Goal: Information Seeking & Learning: Compare options

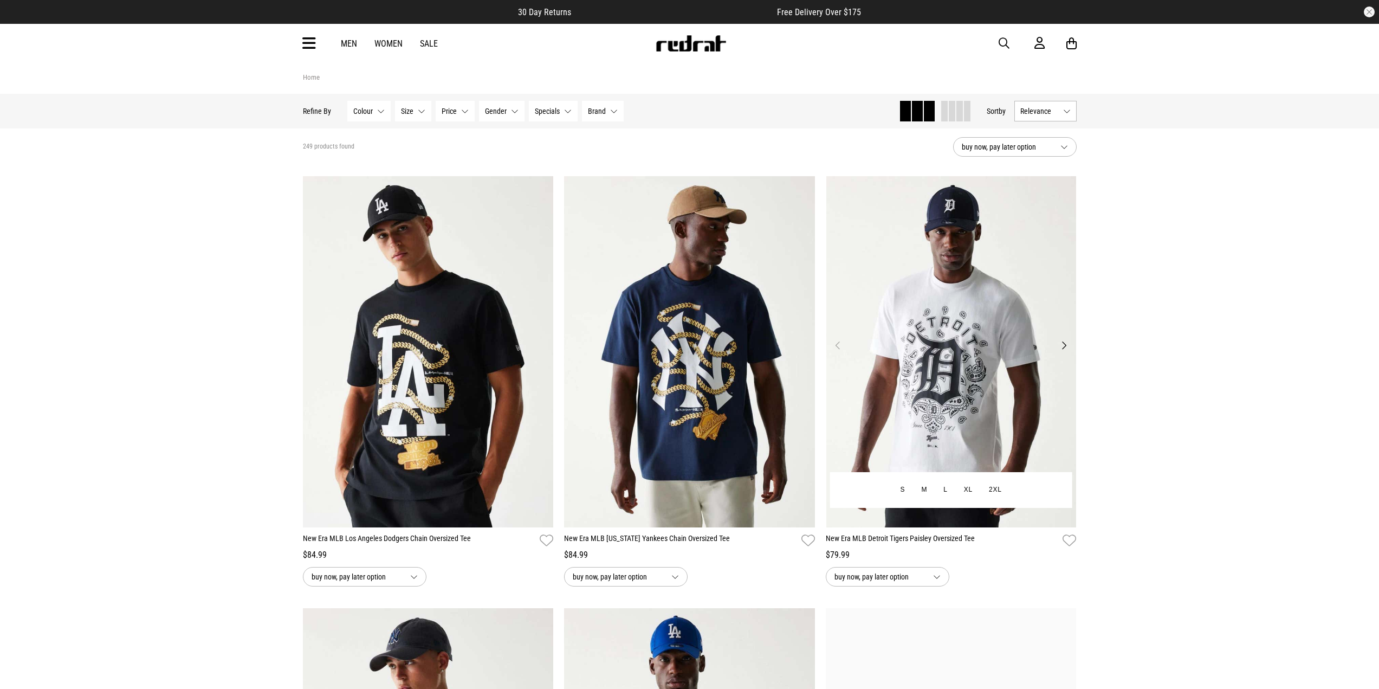
drag, startPoint x: 893, startPoint y: 287, endPoint x: 836, endPoint y: 327, distance: 69.9
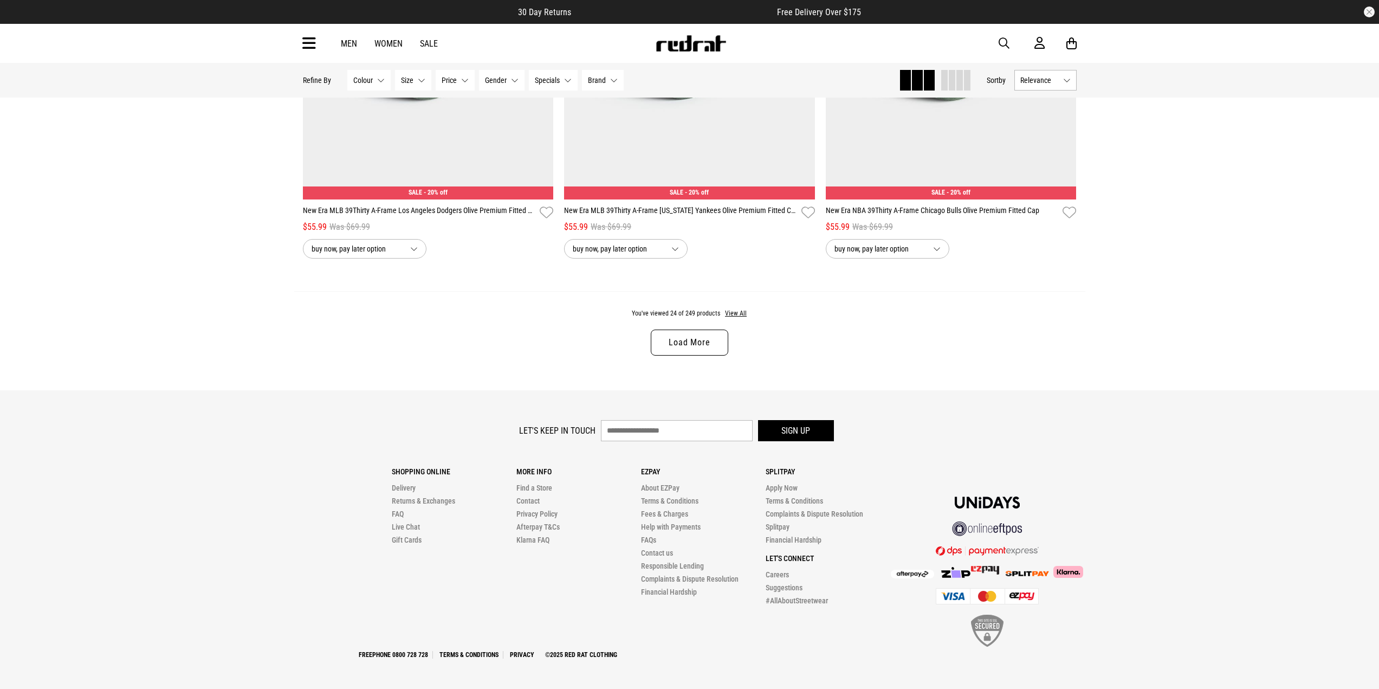
click at [694, 345] on link "Load More" at bounding box center [689, 342] width 77 height 26
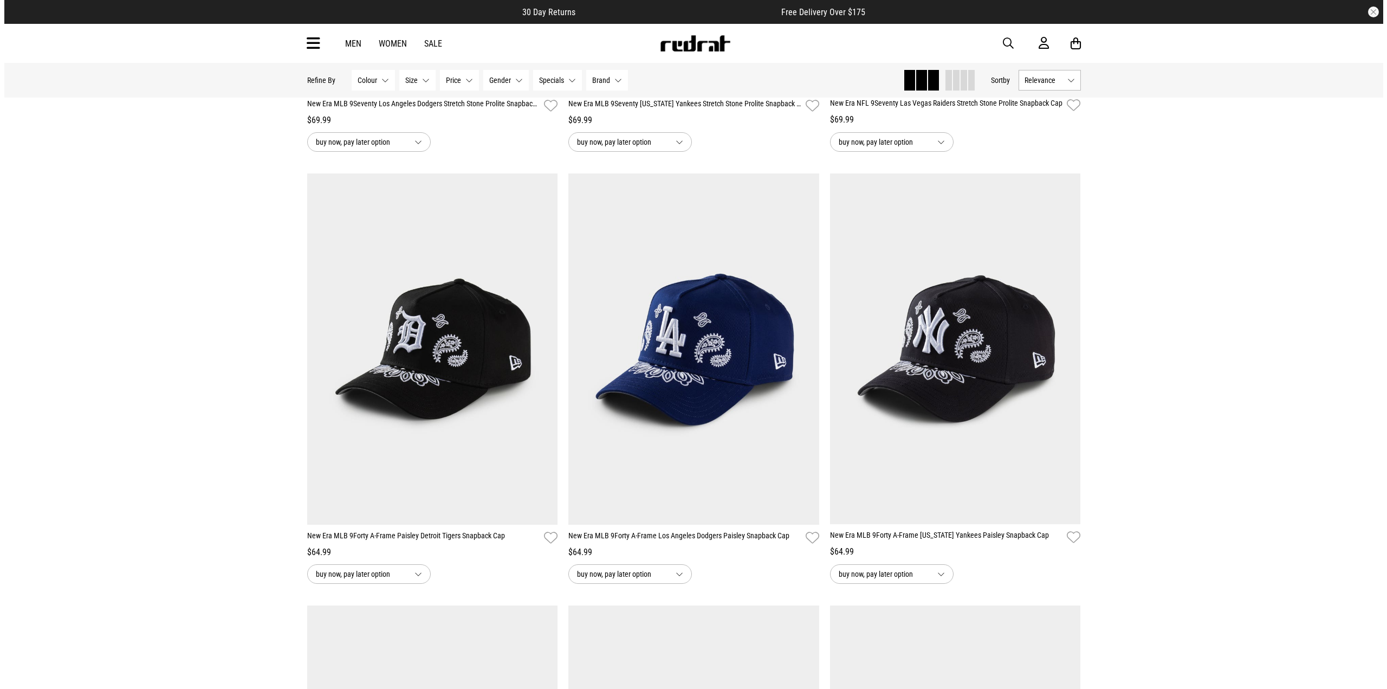
scroll to position [1694, 0]
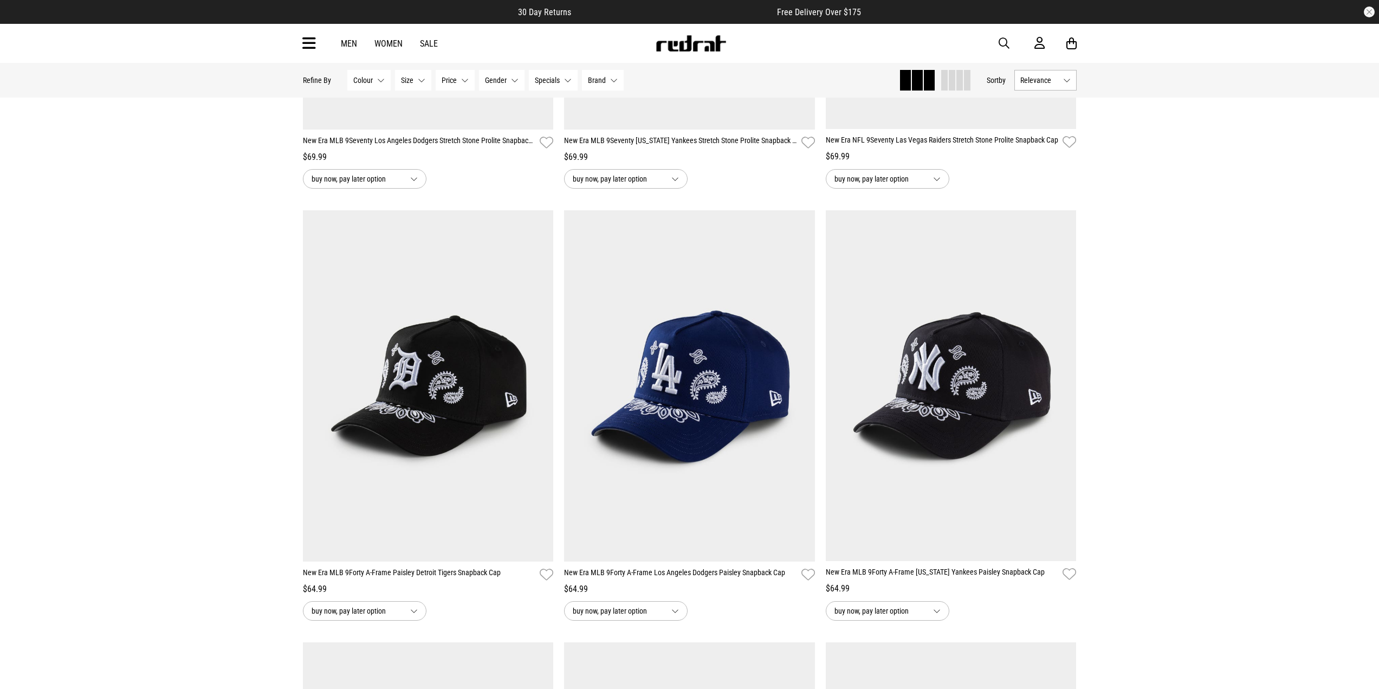
click at [1006, 40] on span "button" at bounding box center [1004, 43] width 11 height 13
click at [591, 47] on input "search" at bounding box center [662, 44] width 326 height 22
type input "*****"
click at [804, 34] on button "submit" at bounding box center [813, 43] width 19 height 19
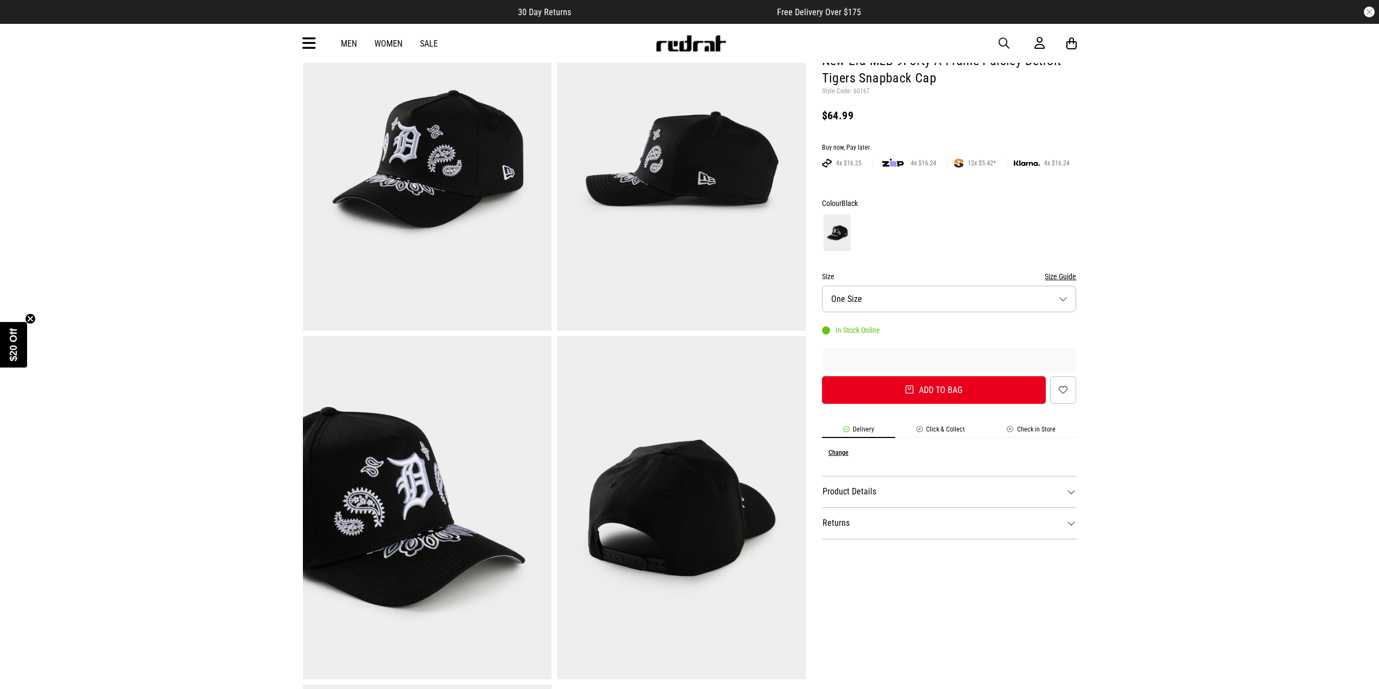
scroll to position [325, 0]
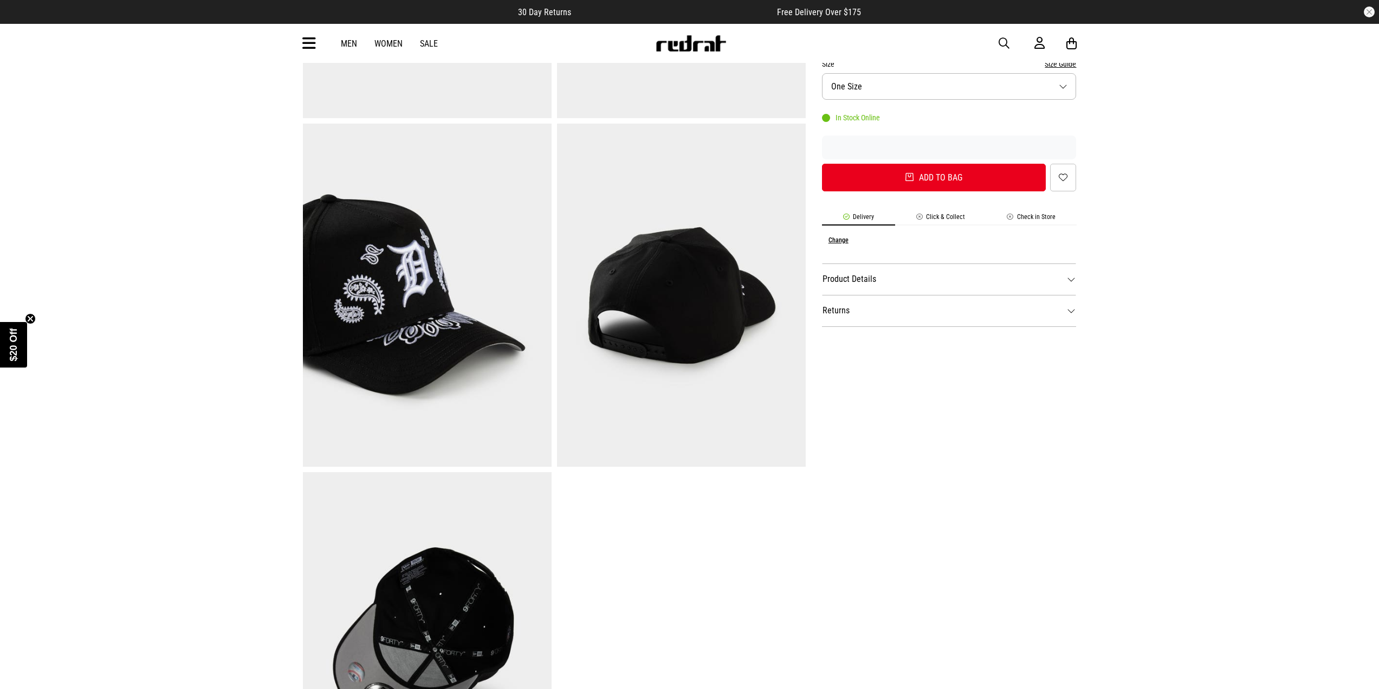
click at [874, 283] on dt "Product Details" at bounding box center [949, 278] width 255 height 31
drag, startPoint x: 823, startPoint y: 296, endPoint x: 878, endPoint y: 312, distance: 57.5
click at [878, 312] on div "Bring fresh energy to your Tigers fit with the New Era 9Forty A-Frame Paisley S…" at bounding box center [949, 334] width 255 height 78
copy div "Bring fresh energy to your Tigers fit with the New Era 9Forty A-Frame Paisley S…"
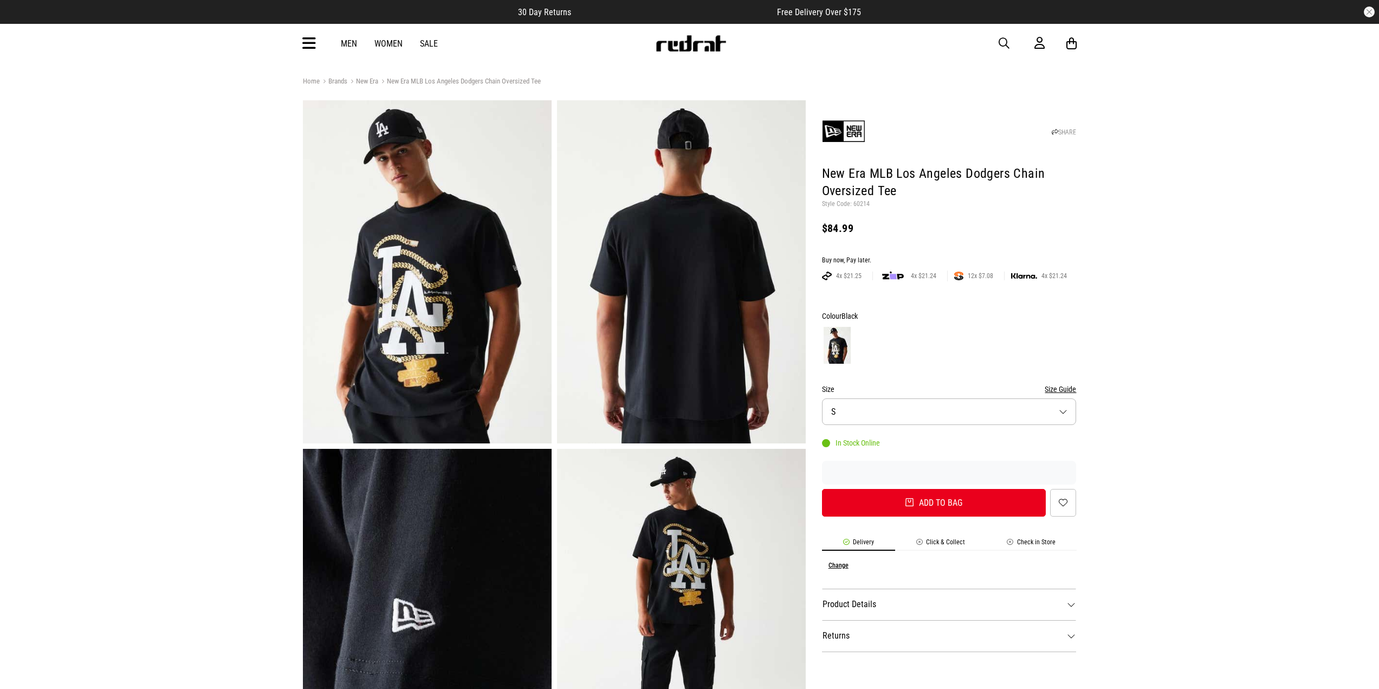
click at [459, 276] on img at bounding box center [427, 271] width 249 height 343
drag, startPoint x: 826, startPoint y: 171, endPoint x: 899, endPoint y: 198, distance: 78.2
click at [903, 194] on h1 "New Era MLB Los Angeles Dodgers Chain Oversized Tee" at bounding box center [949, 182] width 255 height 35
copy h1 "New Era MLB Los Angeles Dodgers Chain Oversized Tee"
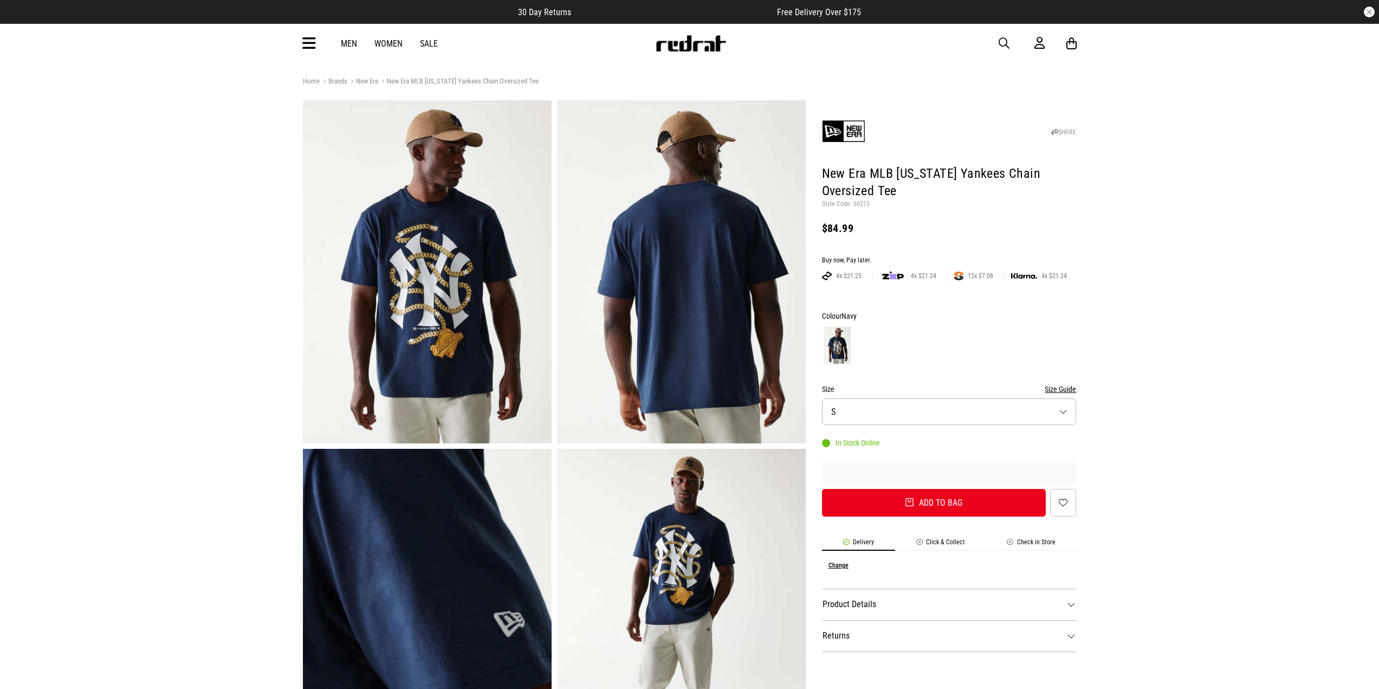
click at [437, 296] on img at bounding box center [427, 271] width 249 height 343
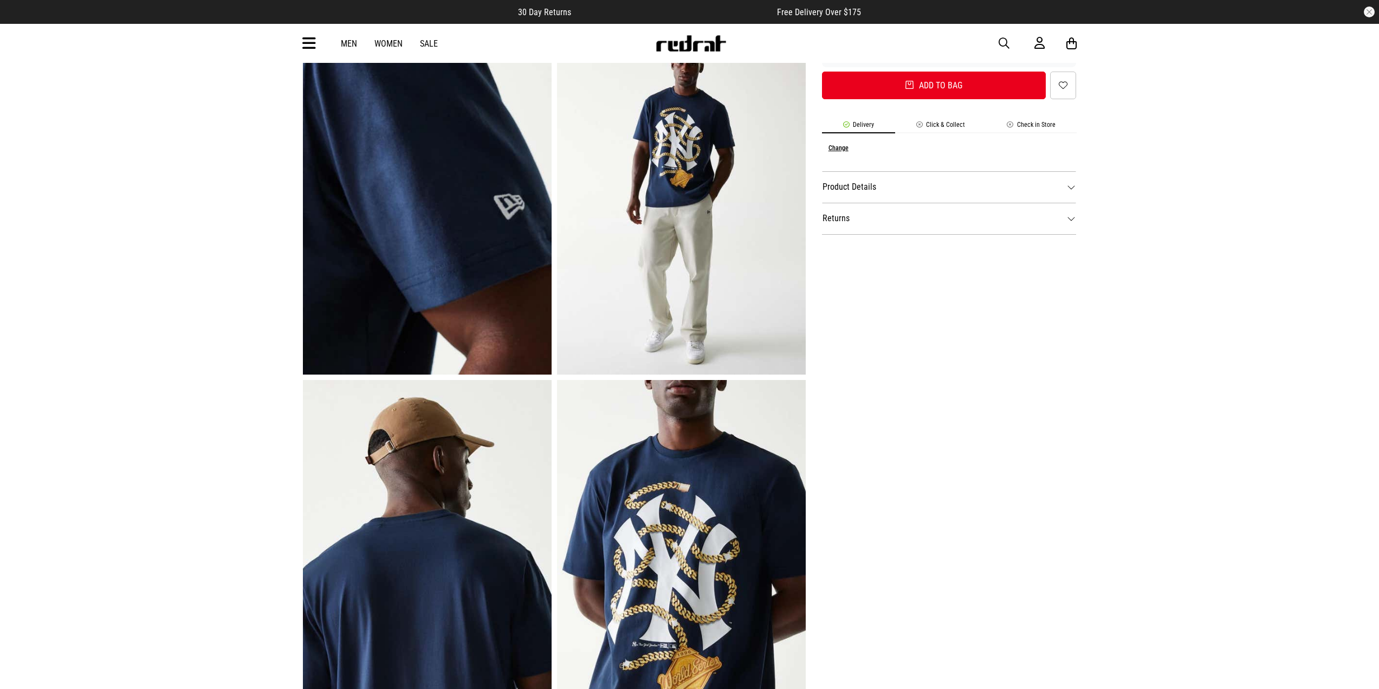
scroll to position [488, 0]
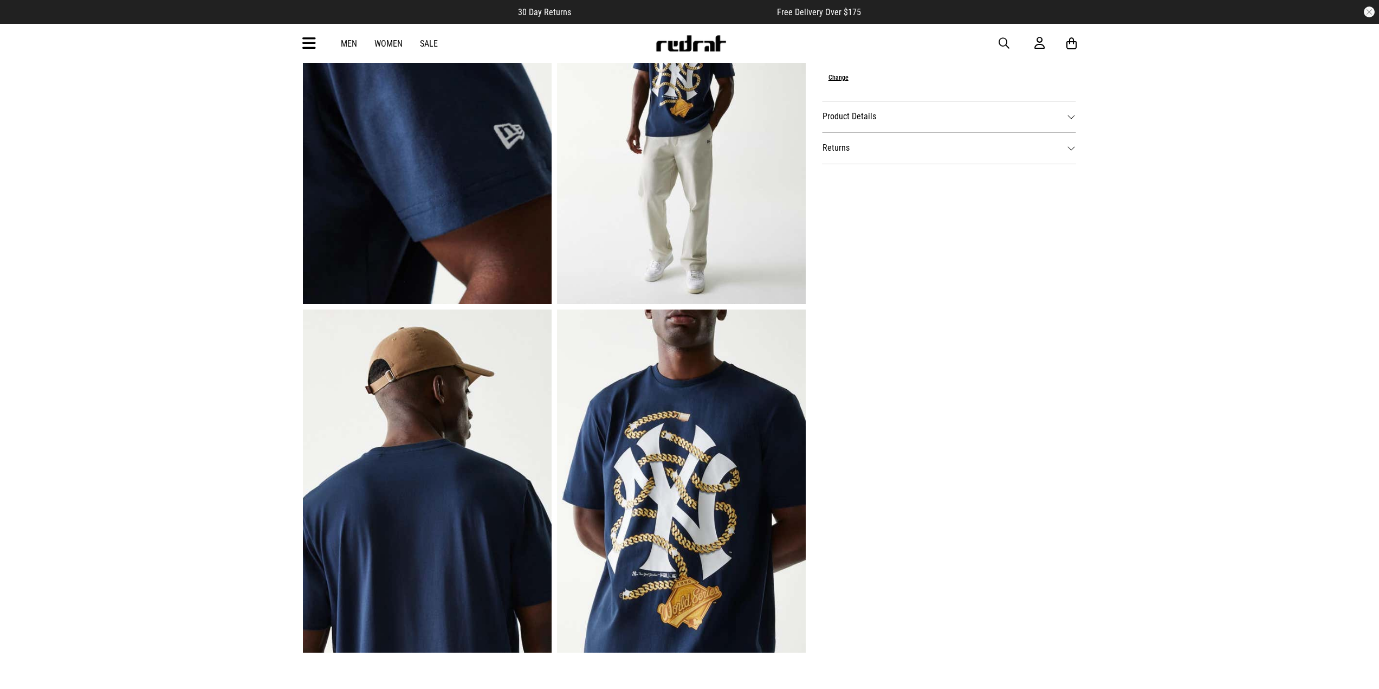
click at [691, 203] on img at bounding box center [681, 132] width 249 height 343
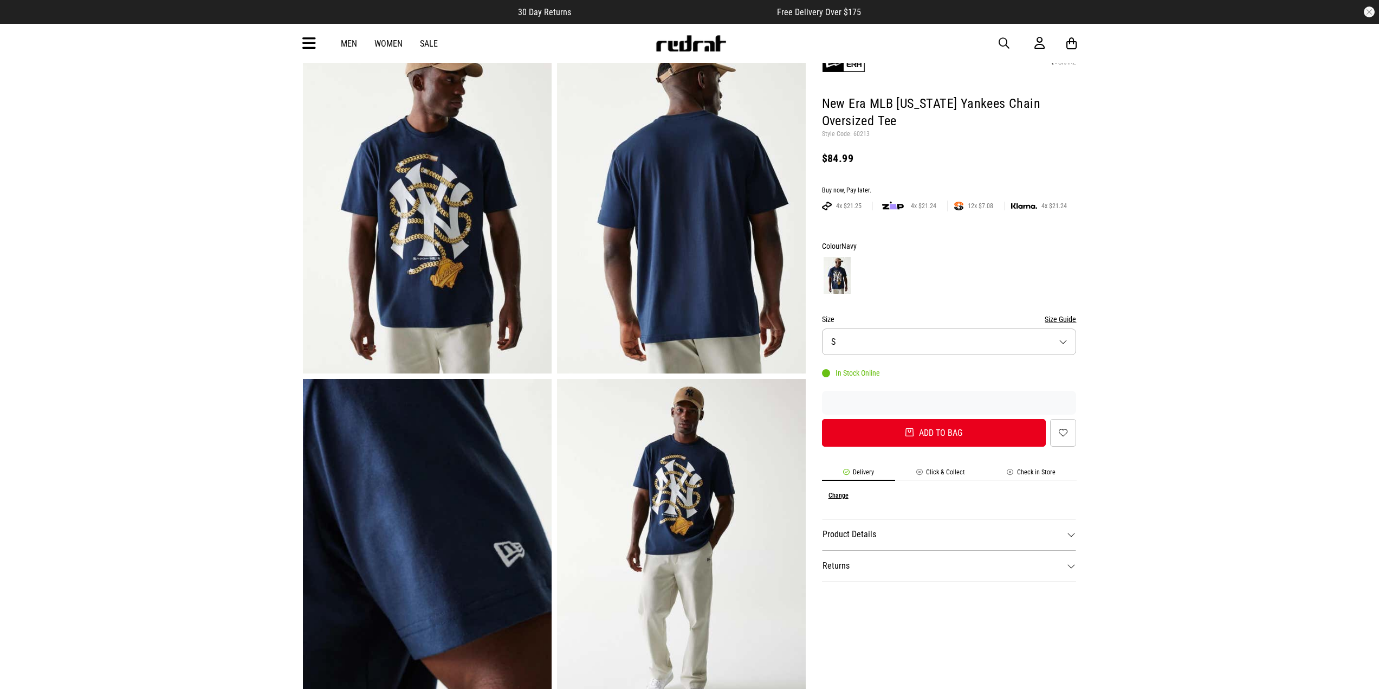
scroll to position [0, 0]
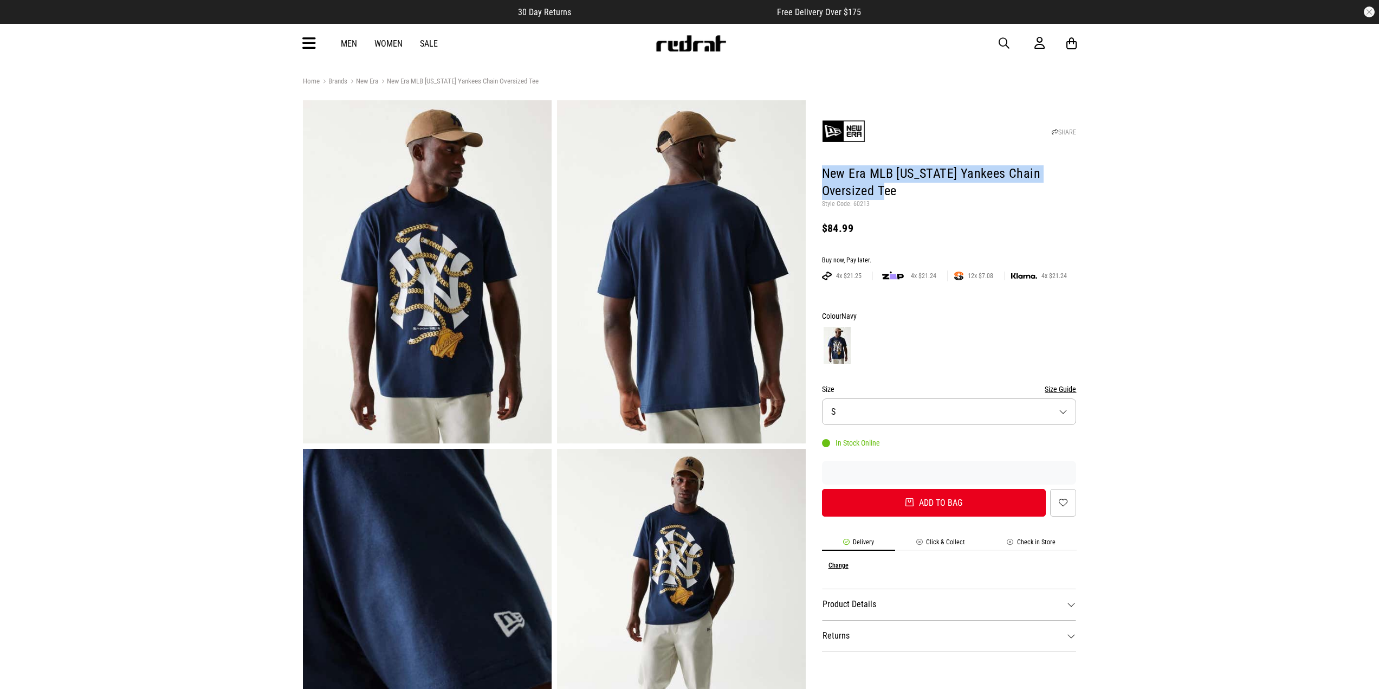
drag, startPoint x: 862, startPoint y: 177, endPoint x: 923, endPoint y: 189, distance: 62.5
click at [923, 189] on div "SHARE New Era MLB New York Yankees Chain Oversized Tee Style Code: 60213 $84.99…" at bounding box center [941, 622] width 271 height 1045
copy h1 "New Era MLB [US_STATE] Yankees Chain Oversized Tee"
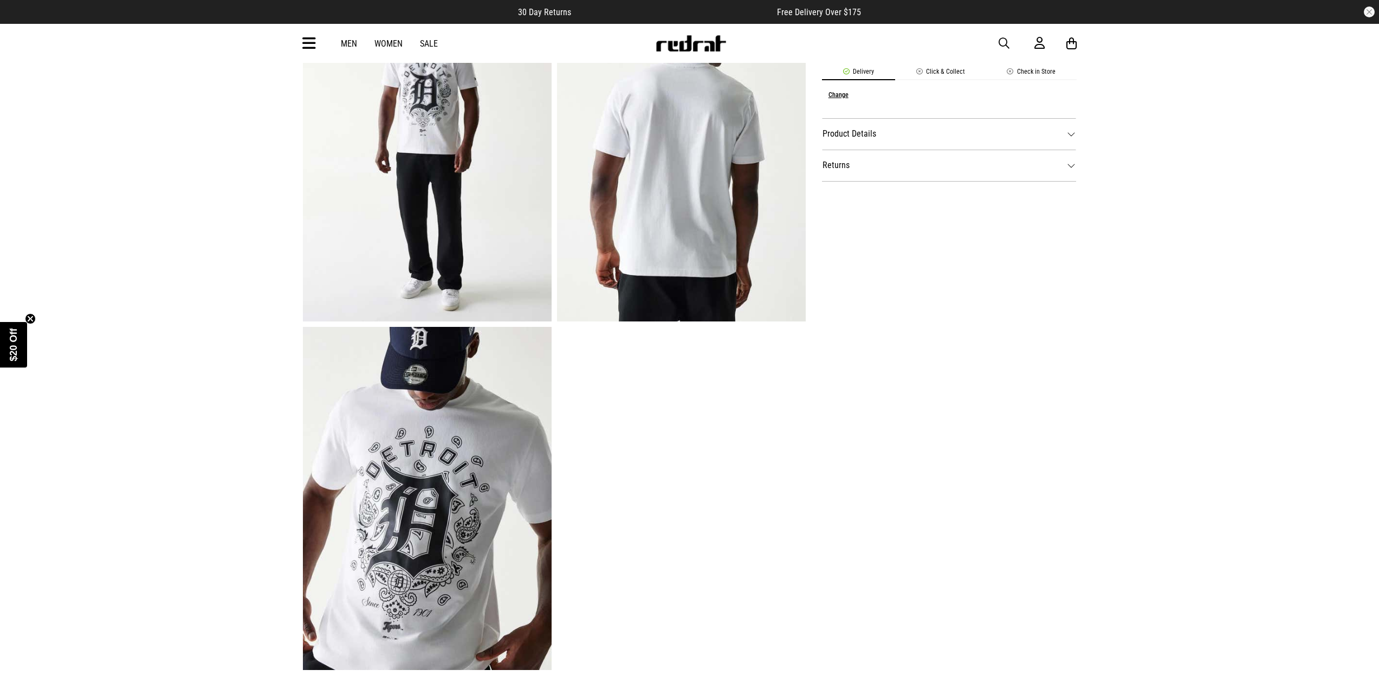
scroll to position [488, 0]
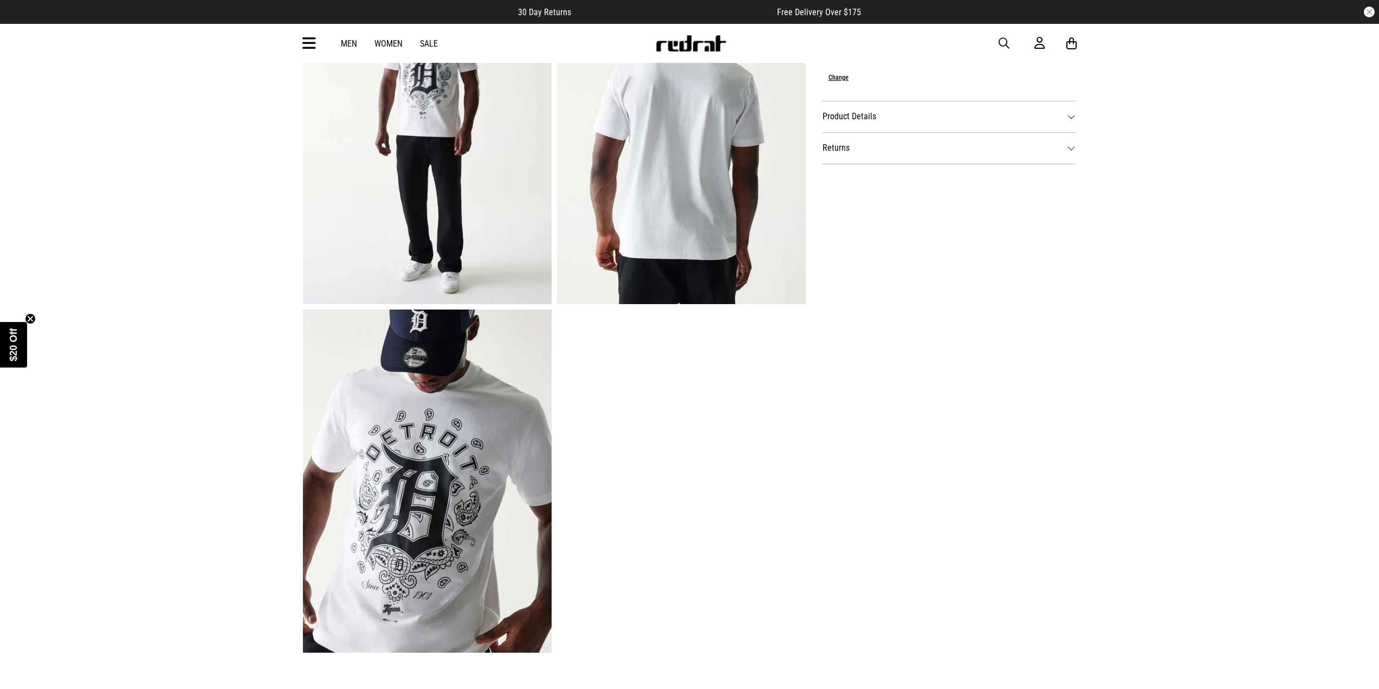
click at [438, 438] on img at bounding box center [427, 480] width 249 height 343
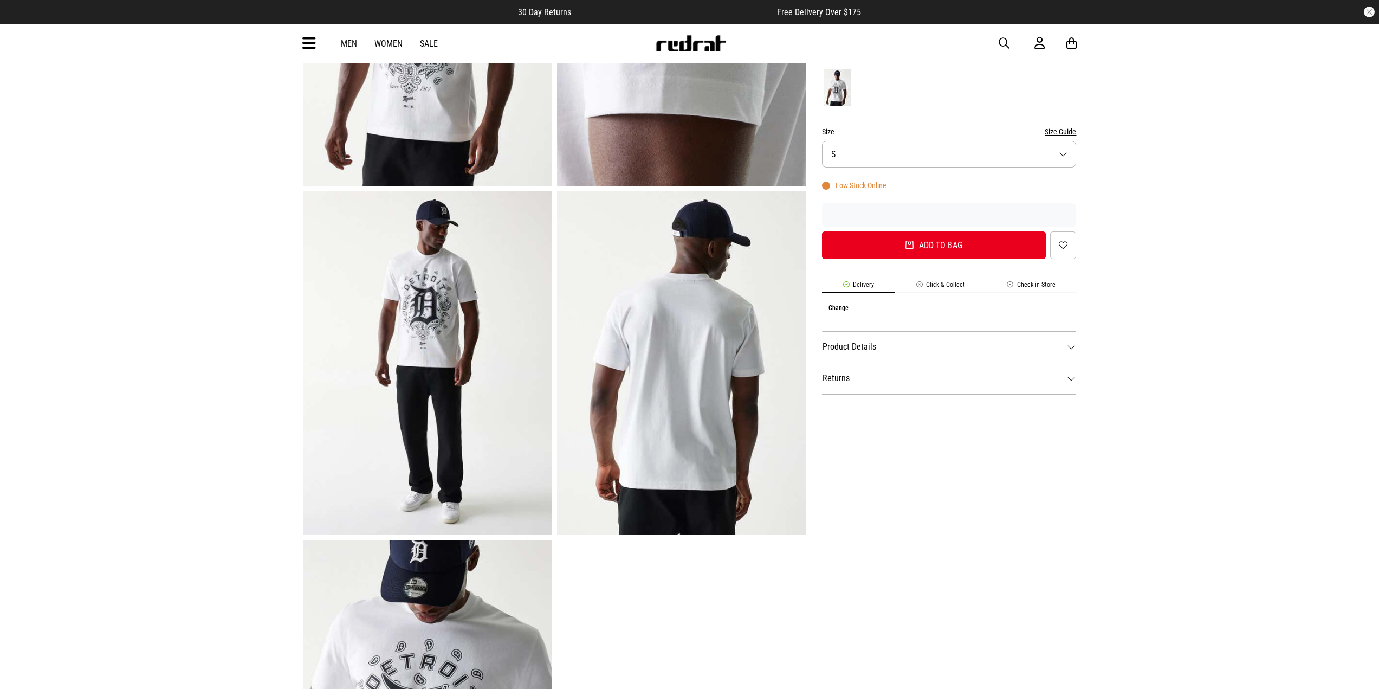
scroll to position [163, 0]
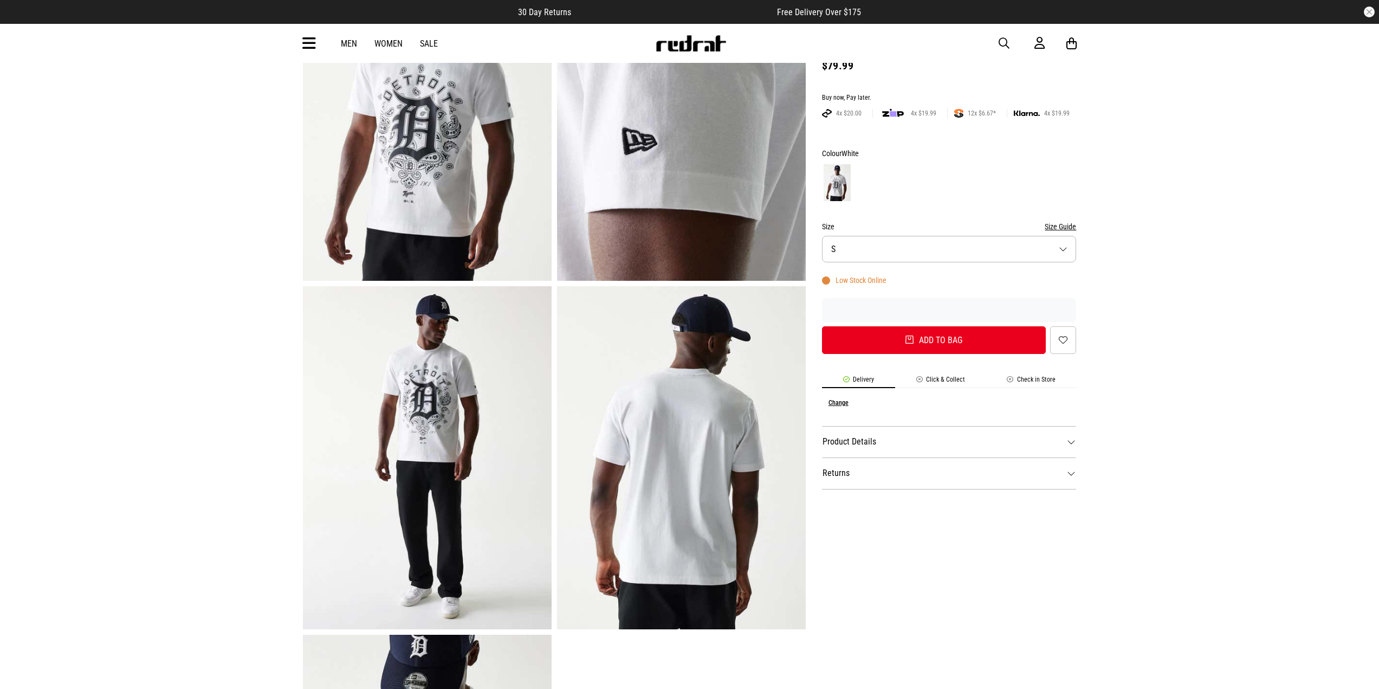
click at [430, 199] on img at bounding box center [427, 109] width 249 height 343
click at [434, 195] on img at bounding box center [427, 109] width 249 height 343
click at [489, 444] on img at bounding box center [427, 457] width 249 height 343
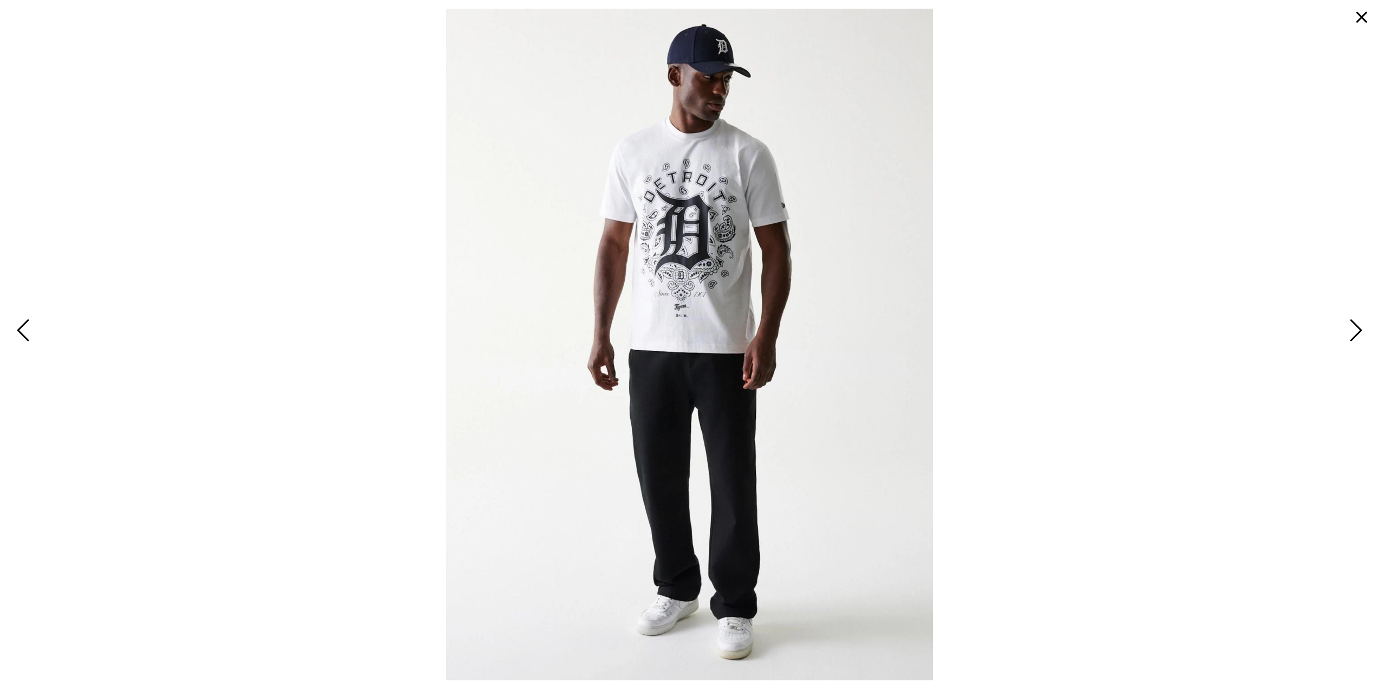
drag, startPoint x: 497, startPoint y: 448, endPoint x: 662, endPoint y: 324, distance: 206.6
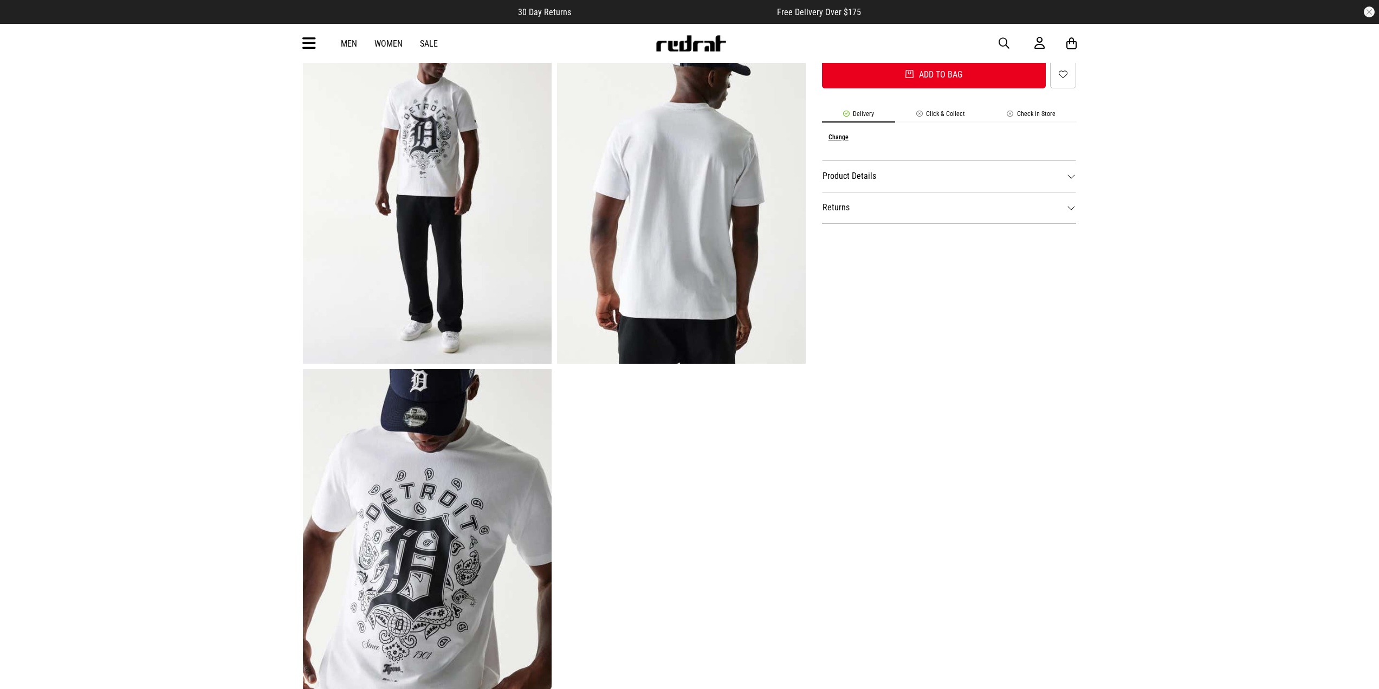
scroll to position [542, 0]
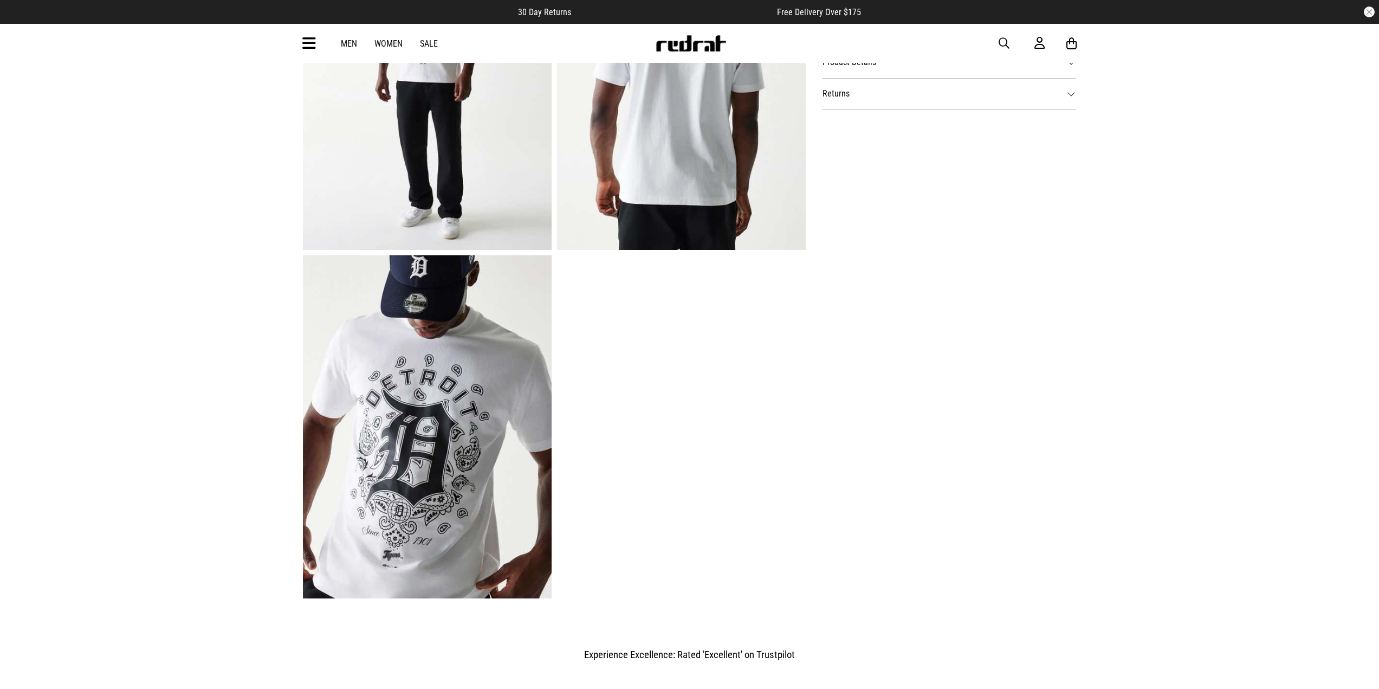
click at [459, 422] on img at bounding box center [427, 426] width 249 height 343
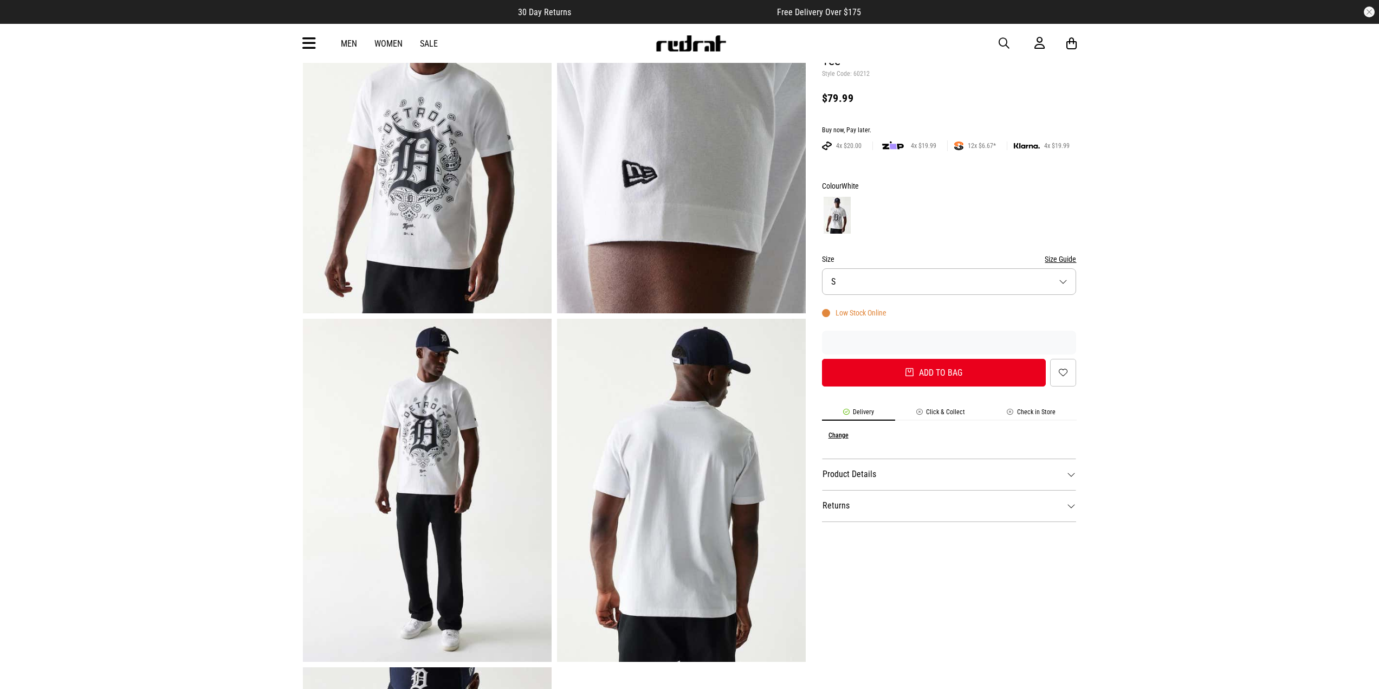
scroll to position [0, 0]
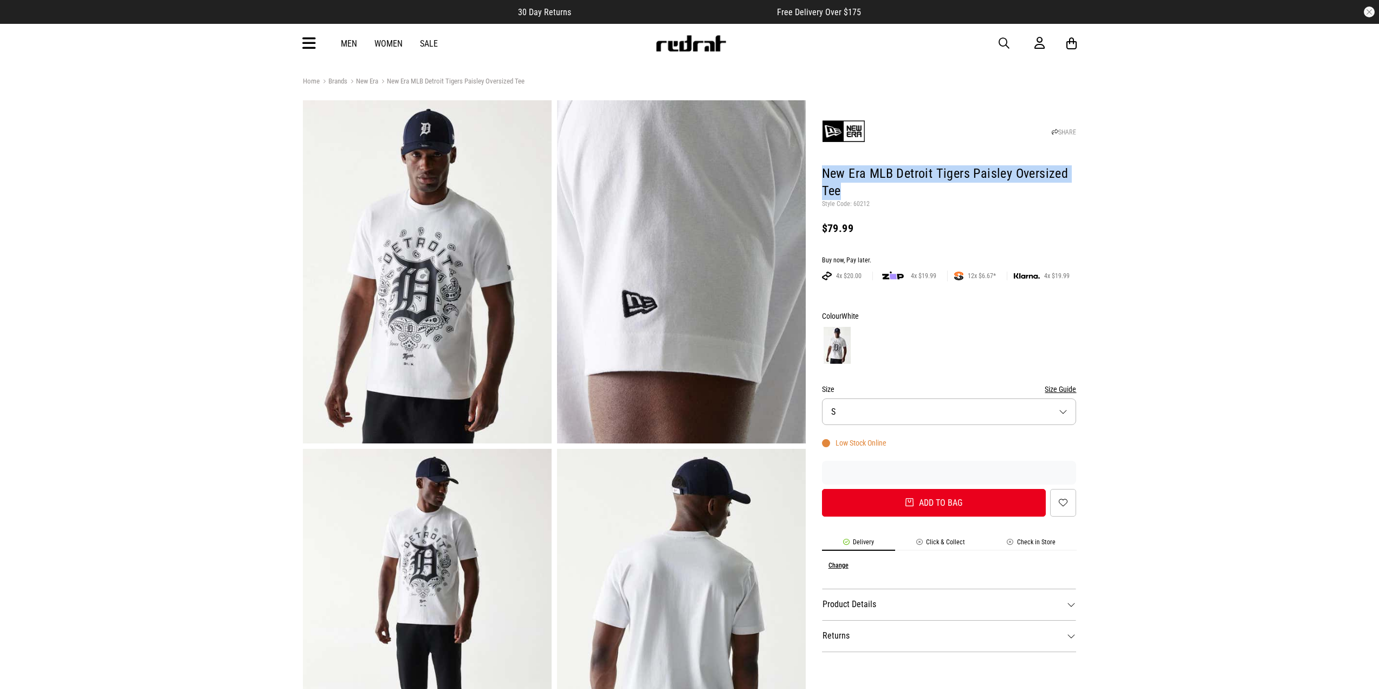
drag, startPoint x: 822, startPoint y: 169, endPoint x: 872, endPoint y: 184, distance: 52.6
click at [872, 184] on h1 "New Era MLB Detroit Tigers Paisley Oversized Tee" at bounding box center [949, 182] width 255 height 35
copy h1 "New Era MLB Detroit Tigers Paisley Oversized Tee"
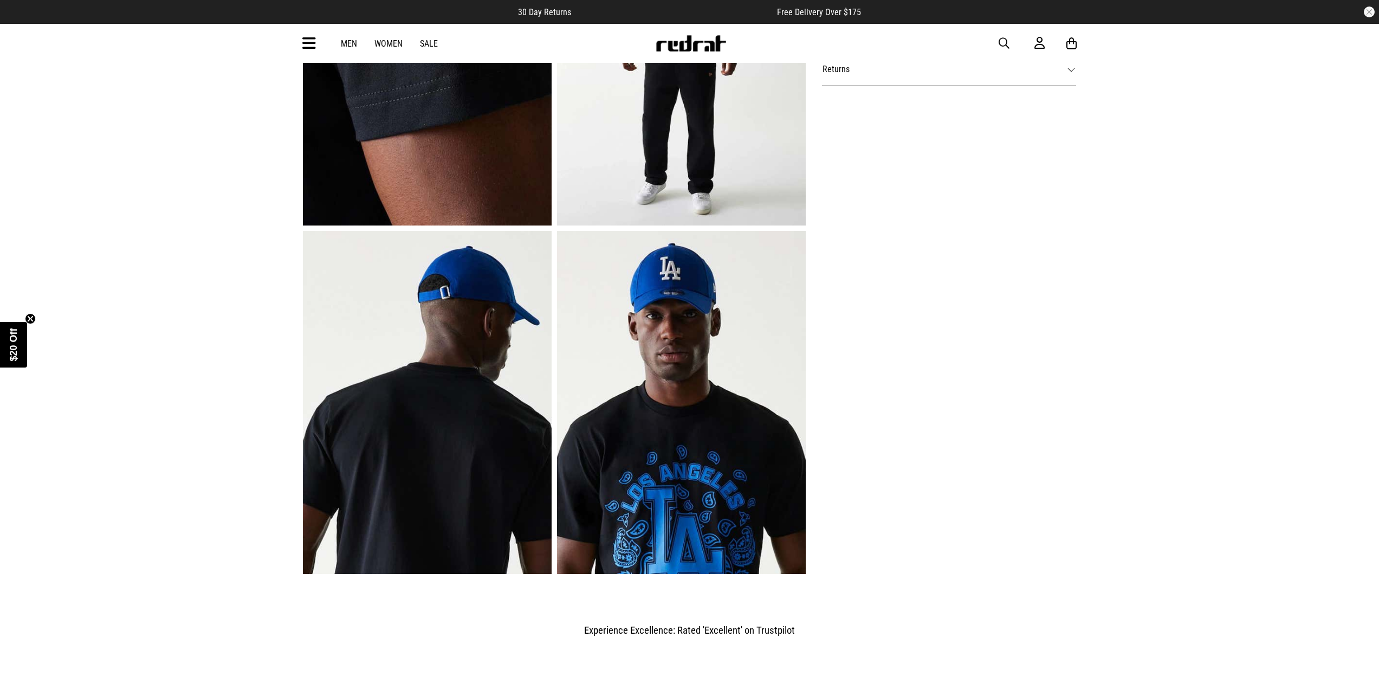
scroll to position [542, 0]
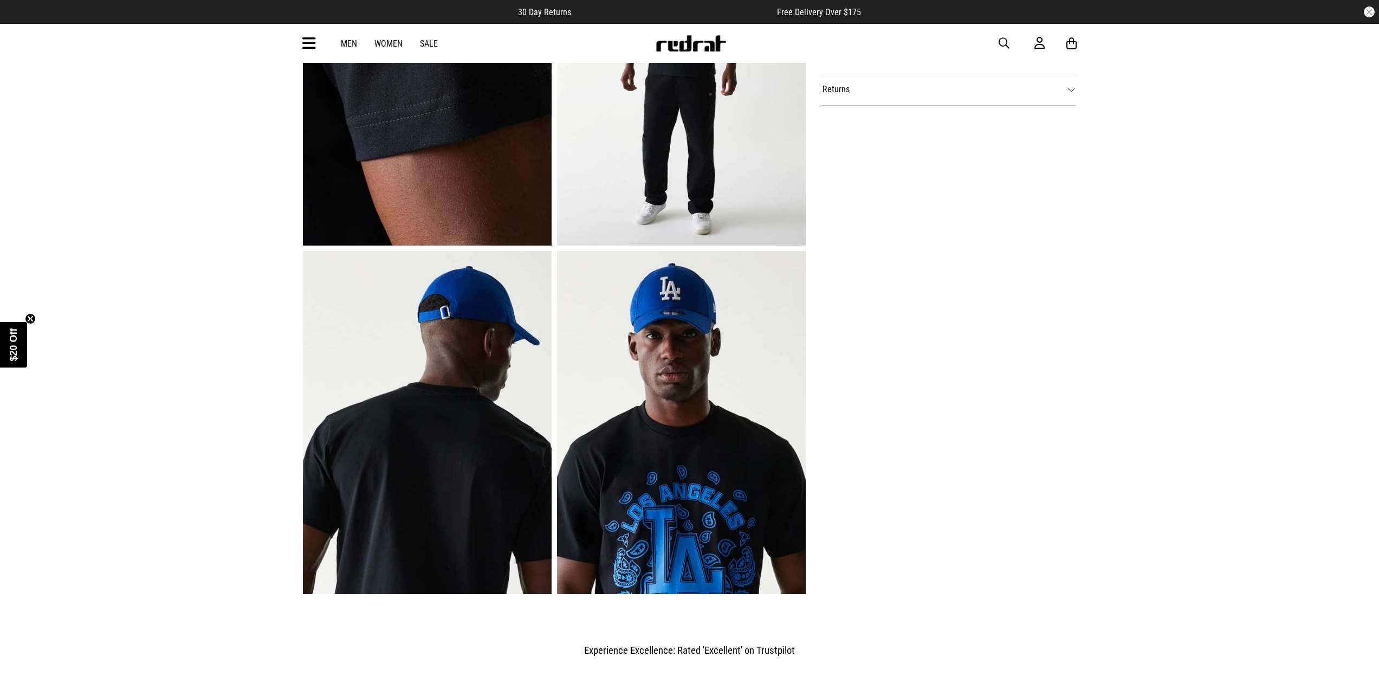
click at [665, 350] on img at bounding box center [681, 422] width 249 height 343
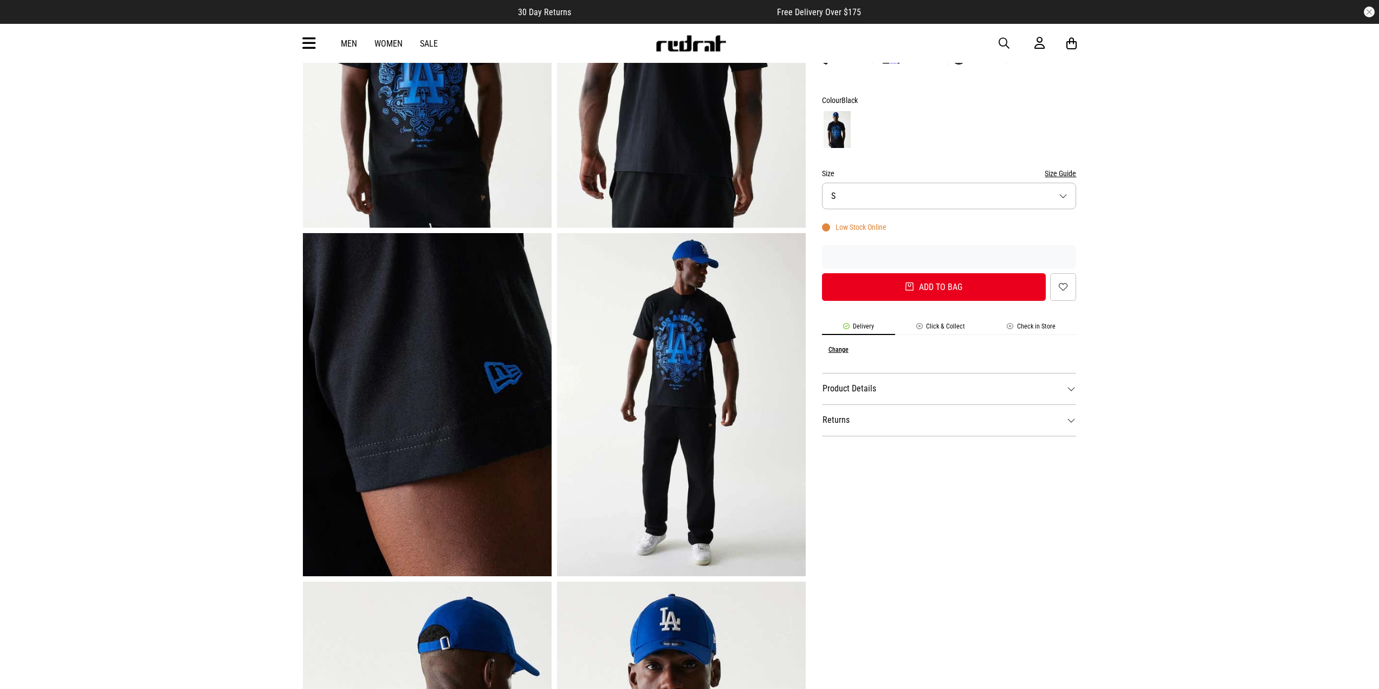
scroll to position [217, 0]
click at [671, 339] on img at bounding box center [681, 403] width 249 height 343
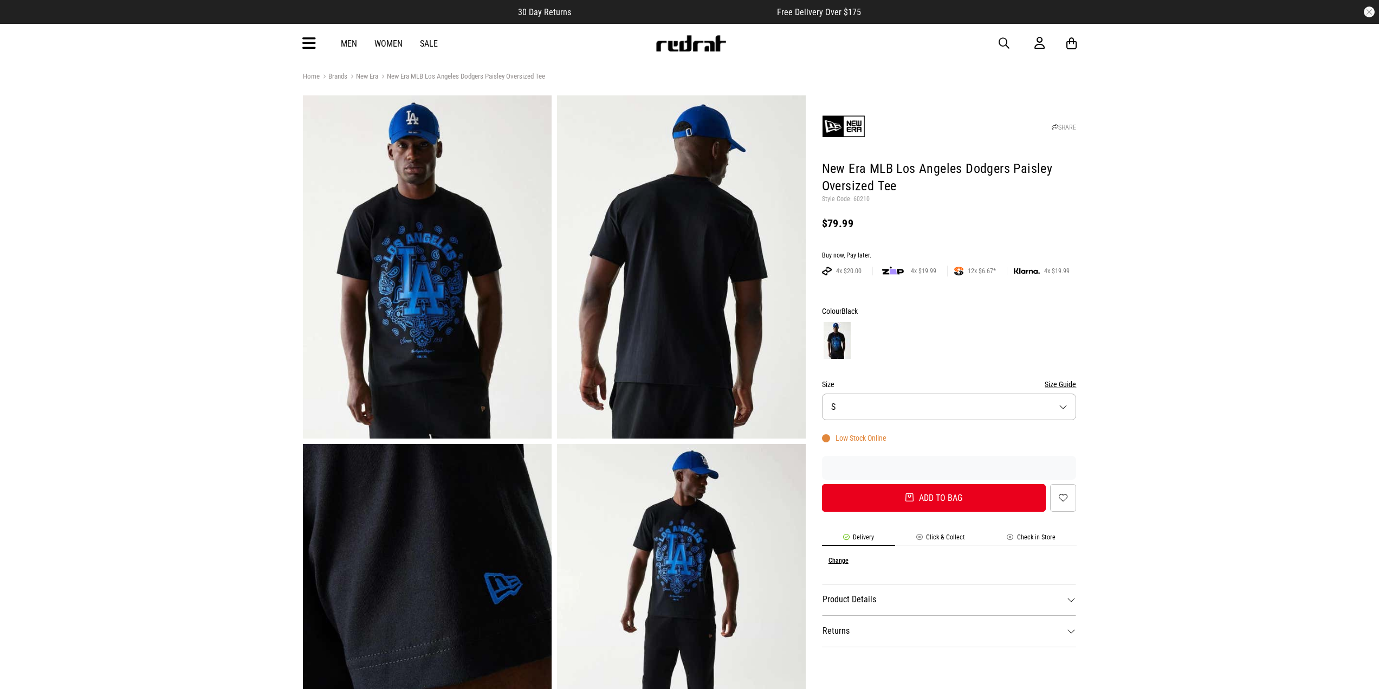
scroll to position [0, 0]
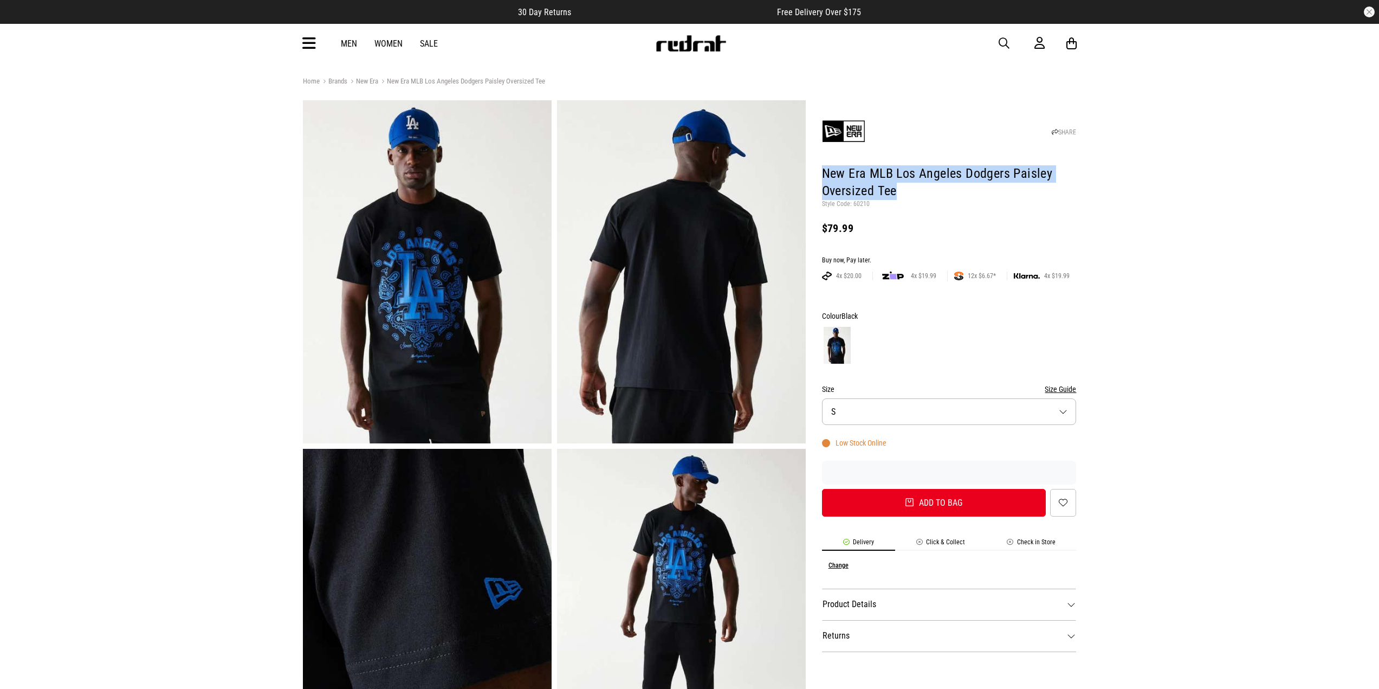
drag, startPoint x: 888, startPoint y: 186, endPoint x: 908, endPoint y: 193, distance: 21.1
click at [908, 193] on div "SHARE New Era MLB Los Angeles Dodgers Paisley Oversized Tee Style Code: 60210 $…" at bounding box center [941, 622] width 271 height 1045
copy h1 "New Era MLB Los Angeles Dodgers Paisley Oversized Tee"
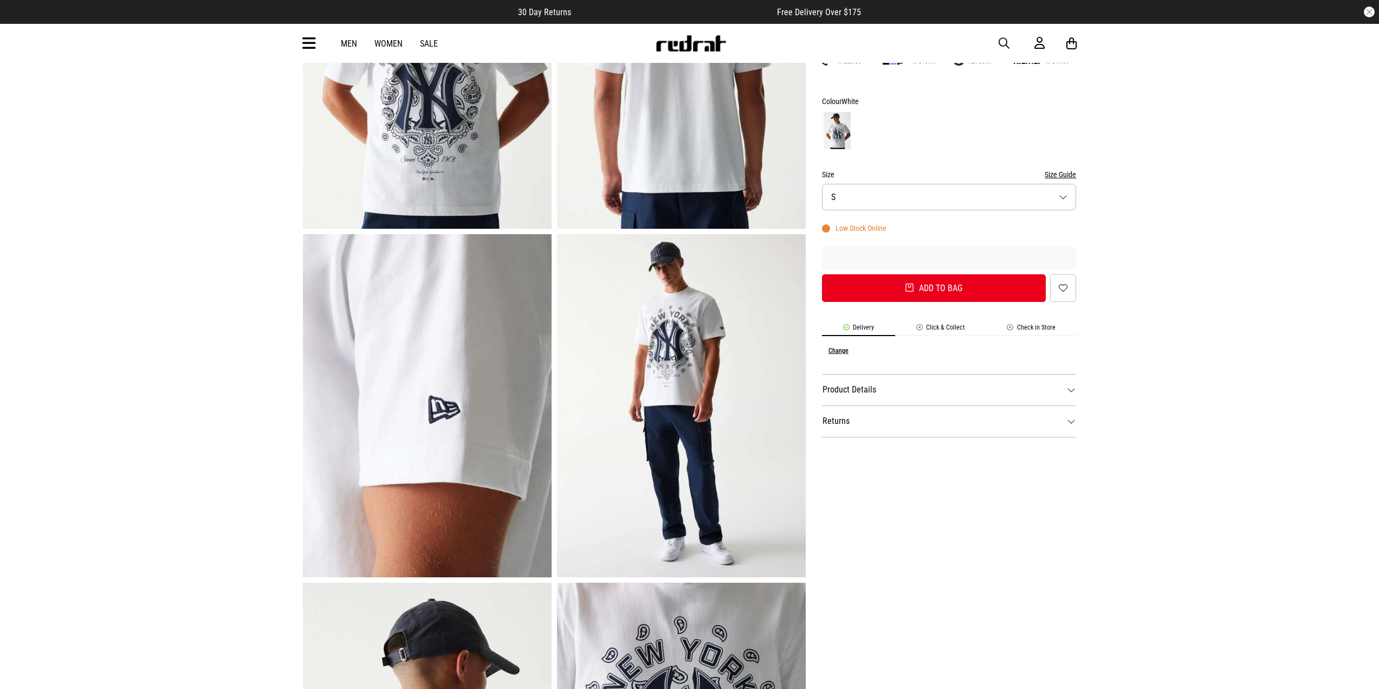
scroll to position [217, 0]
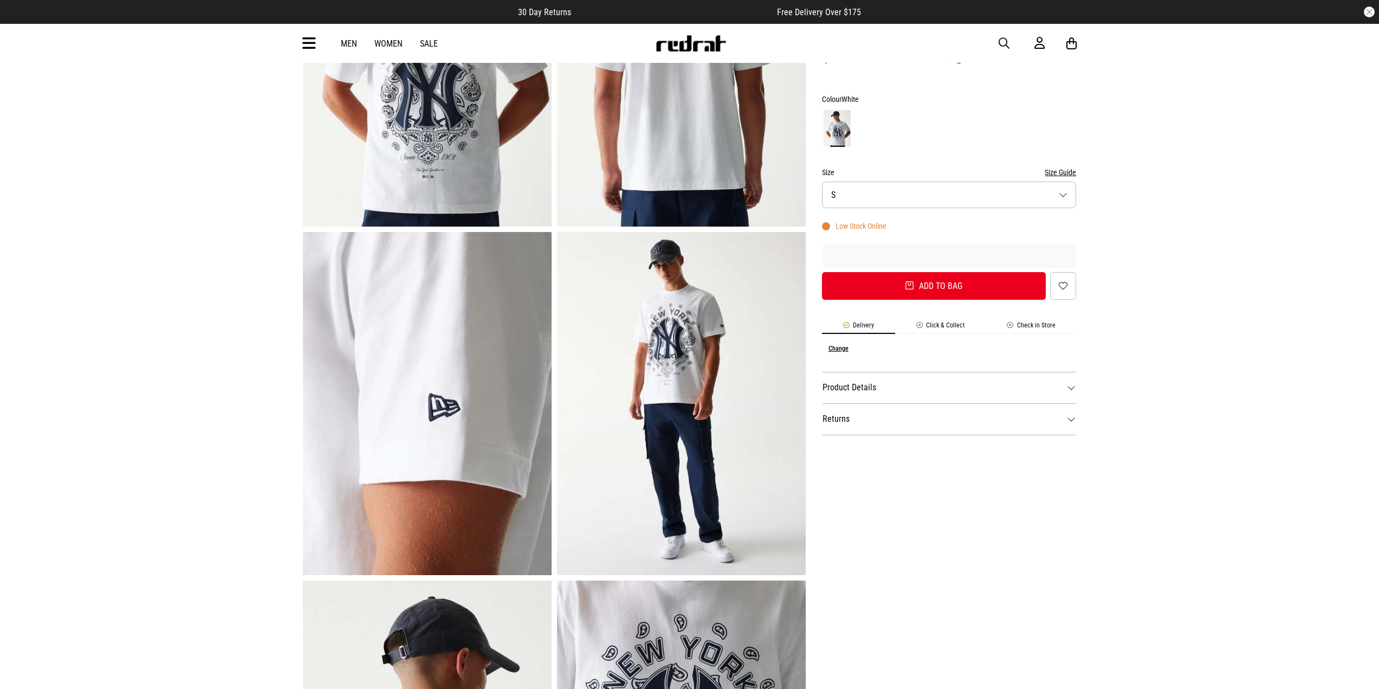
click at [665, 317] on img at bounding box center [681, 403] width 249 height 343
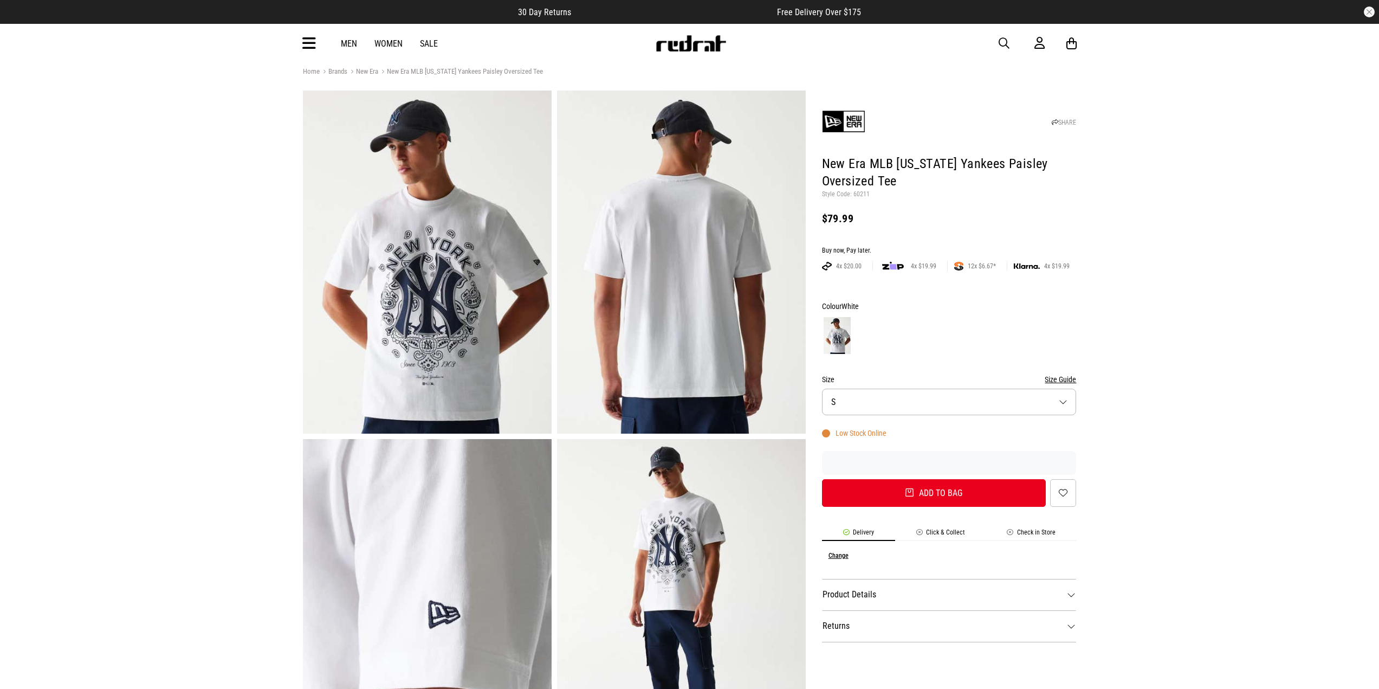
scroll to position [0, 0]
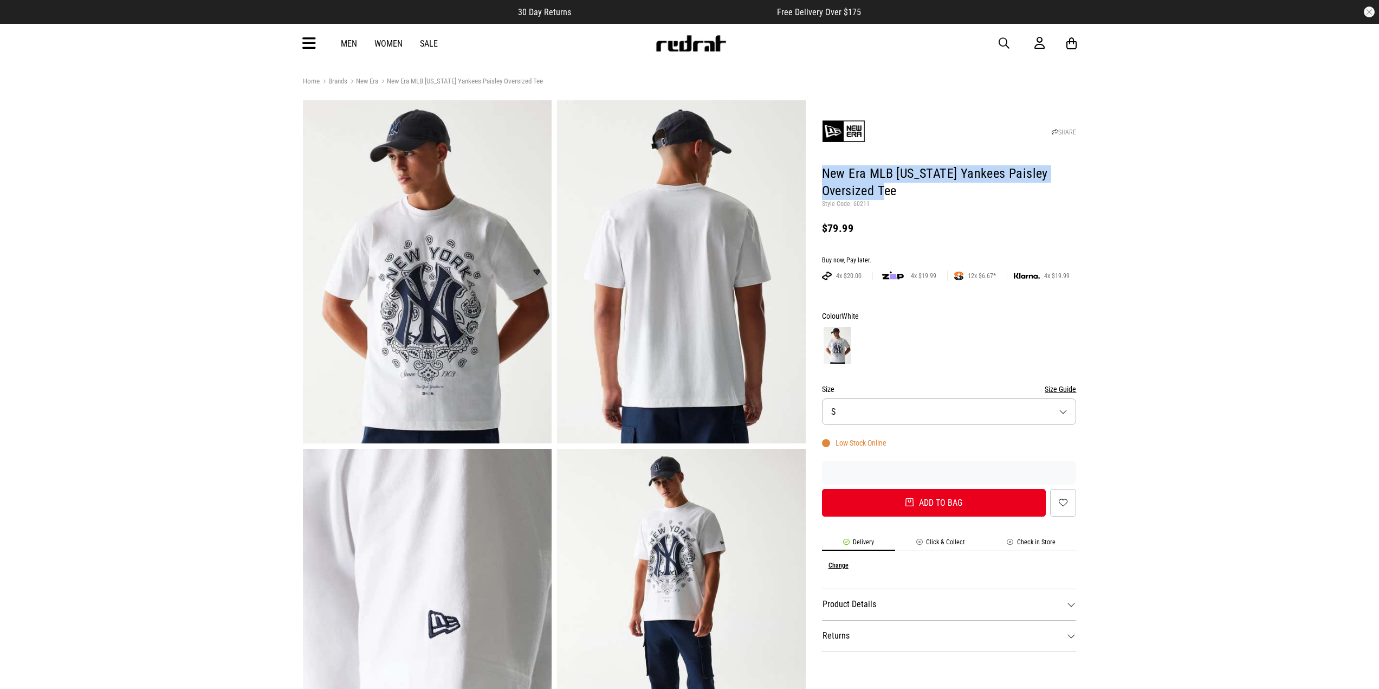
drag, startPoint x: 824, startPoint y: 173, endPoint x: 912, endPoint y: 198, distance: 91.3
click at [912, 198] on h1 "New Era MLB [US_STATE] Yankees Paisley Oversized Tee" at bounding box center [949, 182] width 255 height 35
copy h1 "New Era MLB [US_STATE] Yankees Paisley Oversized Tee"
click at [865, 207] on p "Style Code: 60211" at bounding box center [949, 204] width 255 height 9
click at [858, 234] on div "$79.99" at bounding box center [949, 228] width 255 height 13
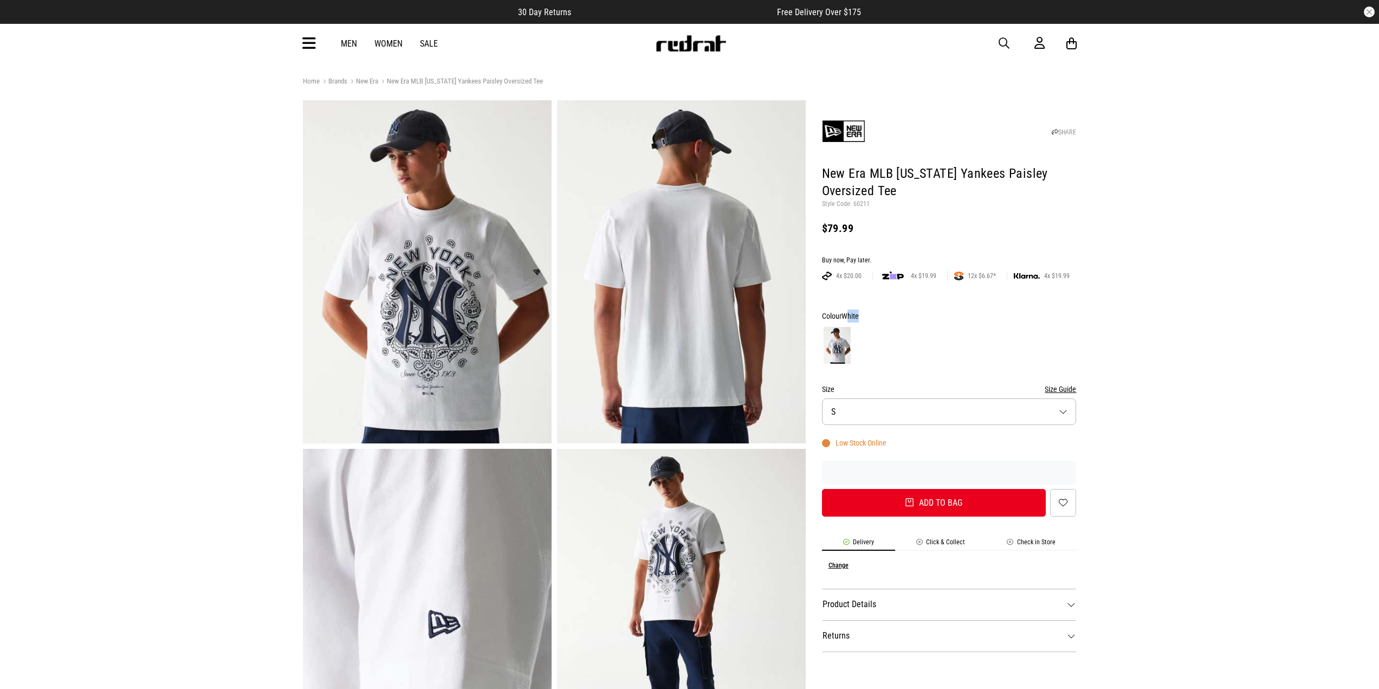
click at [848, 312] on div "Colour White" at bounding box center [949, 315] width 255 height 13
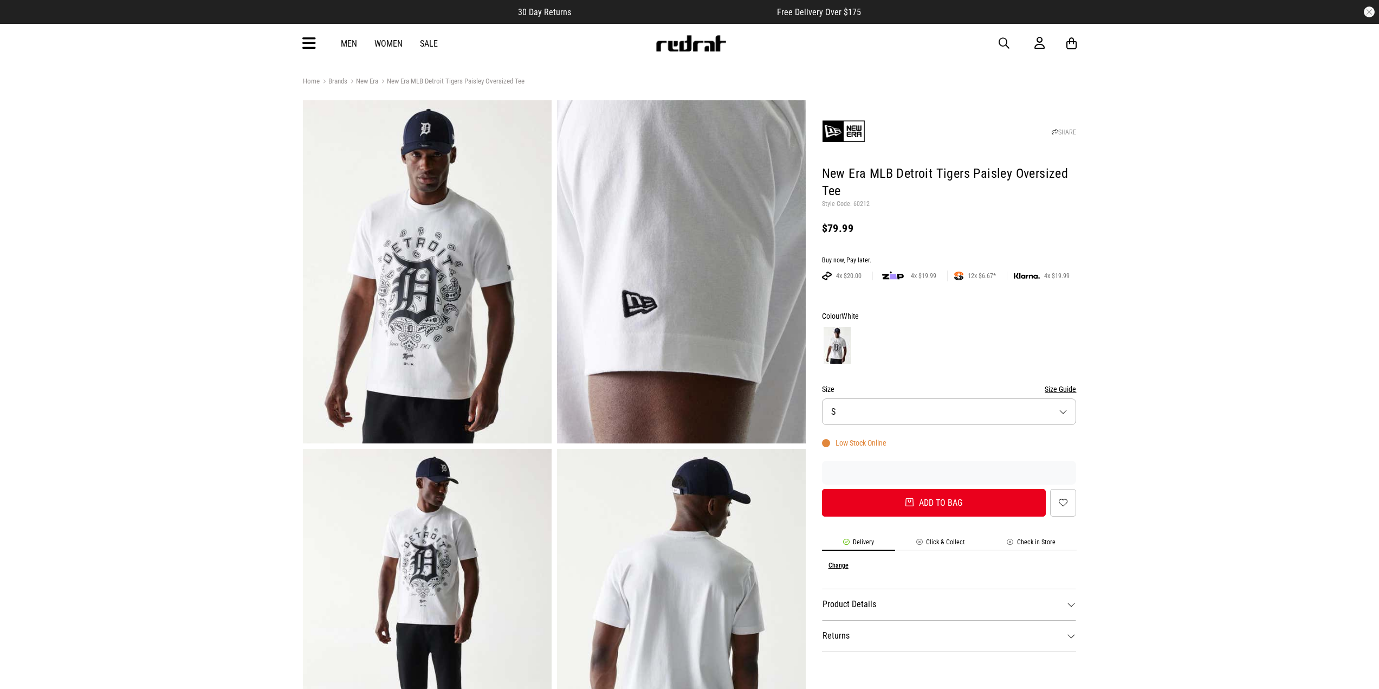
click at [448, 243] on img at bounding box center [427, 271] width 249 height 343
drag, startPoint x: 817, startPoint y: 170, endPoint x: 872, endPoint y: 190, distance: 59.3
click at [872, 190] on div "SHARE New Era MLB Detroit Tigers Paisley Oversized Tee Style Code: 60212 $79.99…" at bounding box center [941, 622] width 271 height 1045
copy h1 "New Era MLB Detroit Tigers Paisley Oversized Tee"
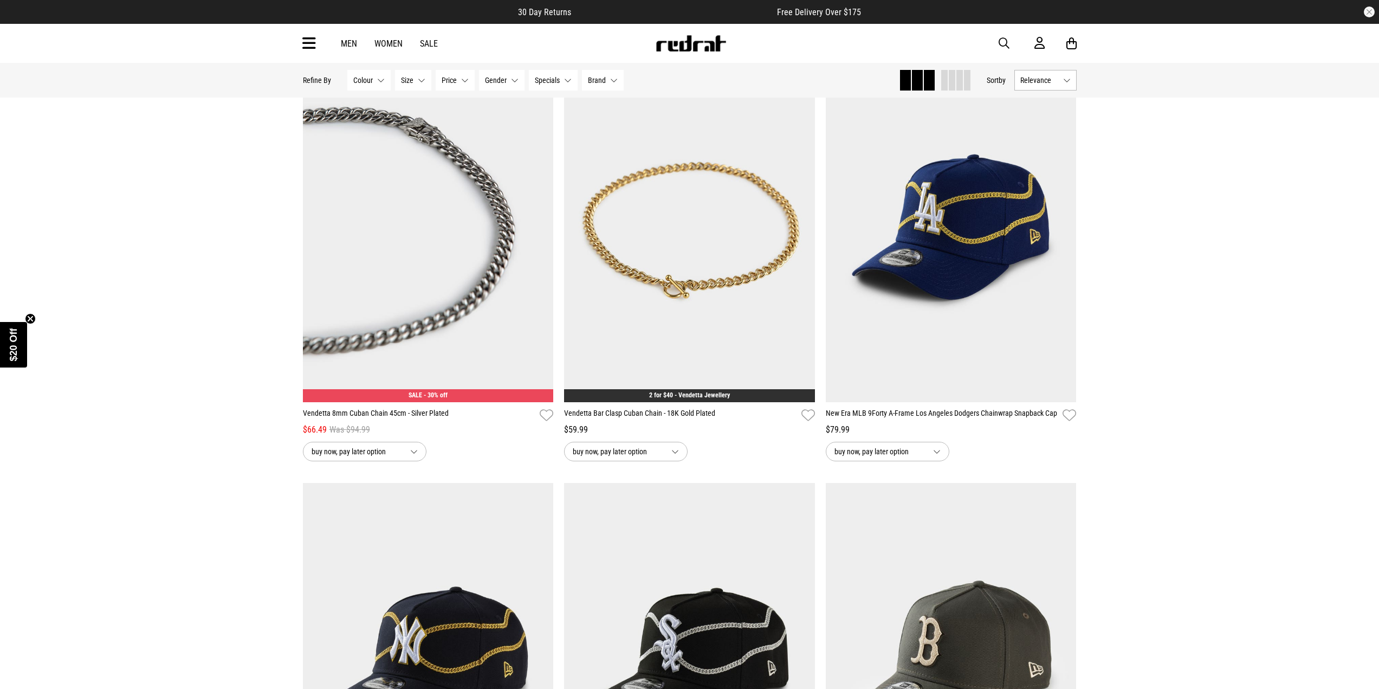
scroll to position [2710, 0]
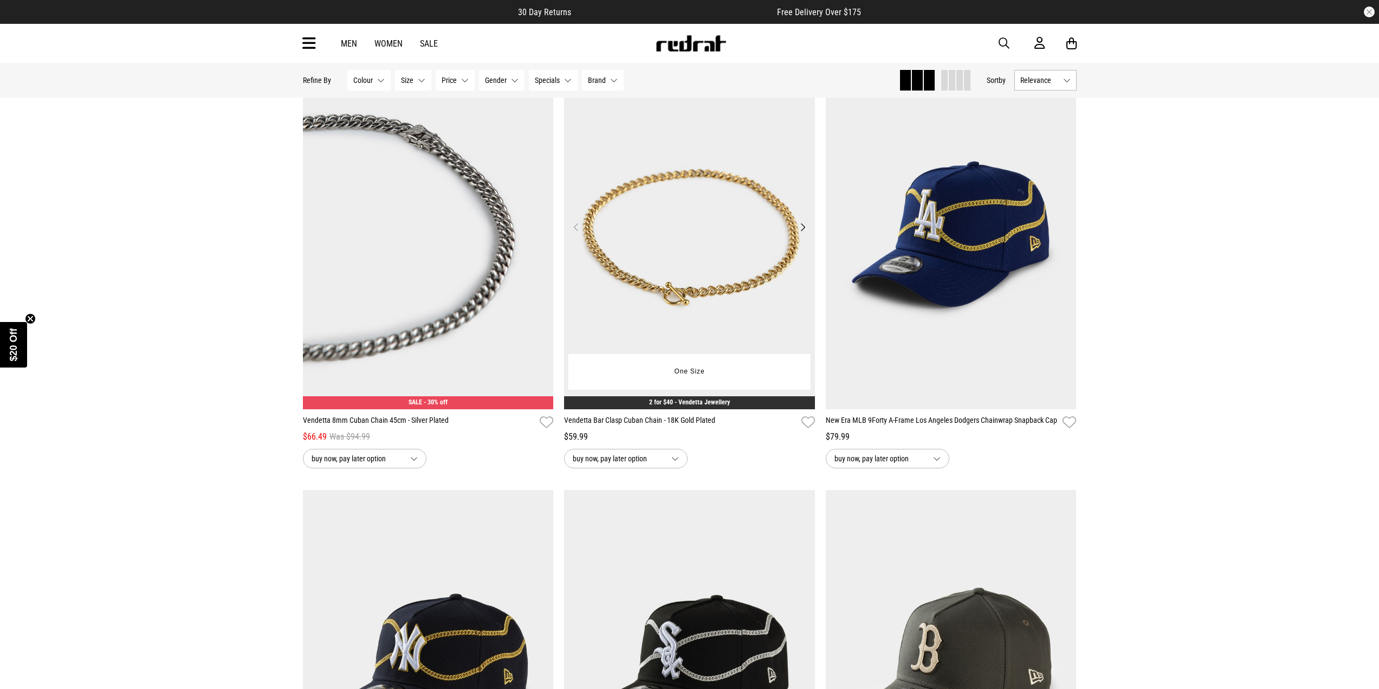
click at [625, 284] on img at bounding box center [689, 233] width 251 height 351
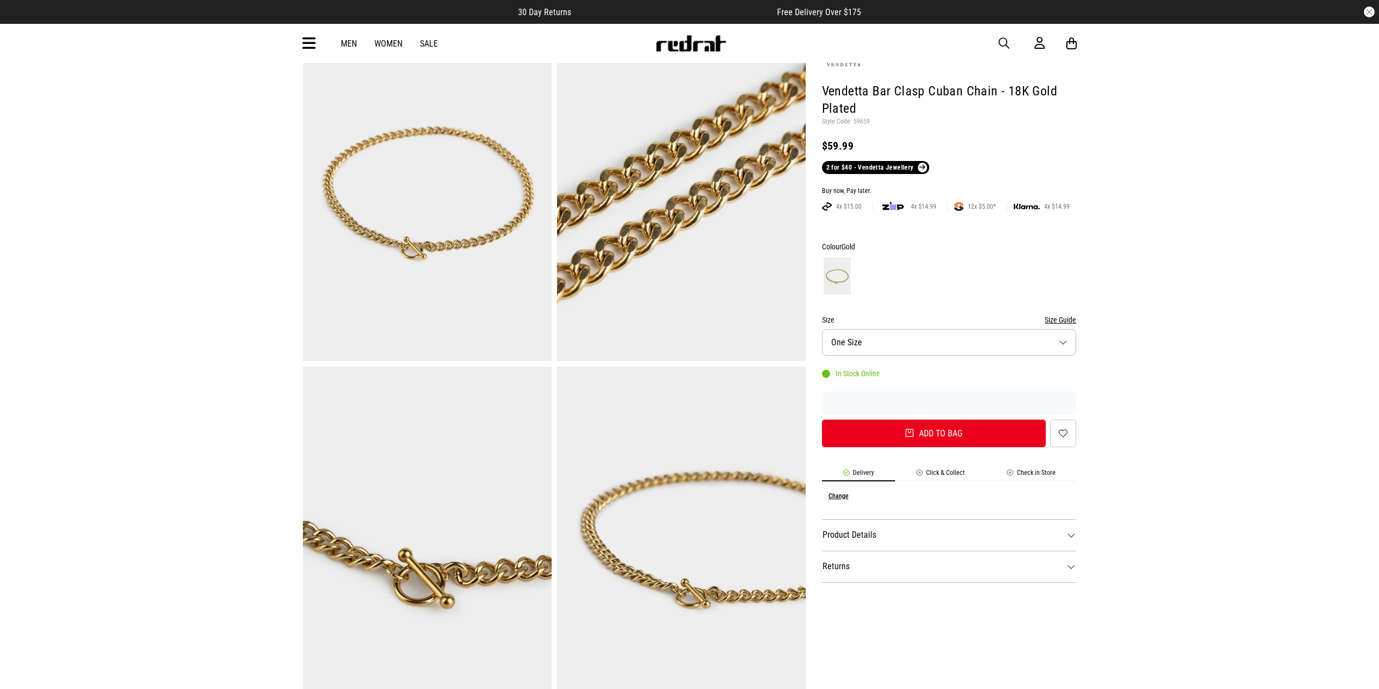
scroll to position [54, 0]
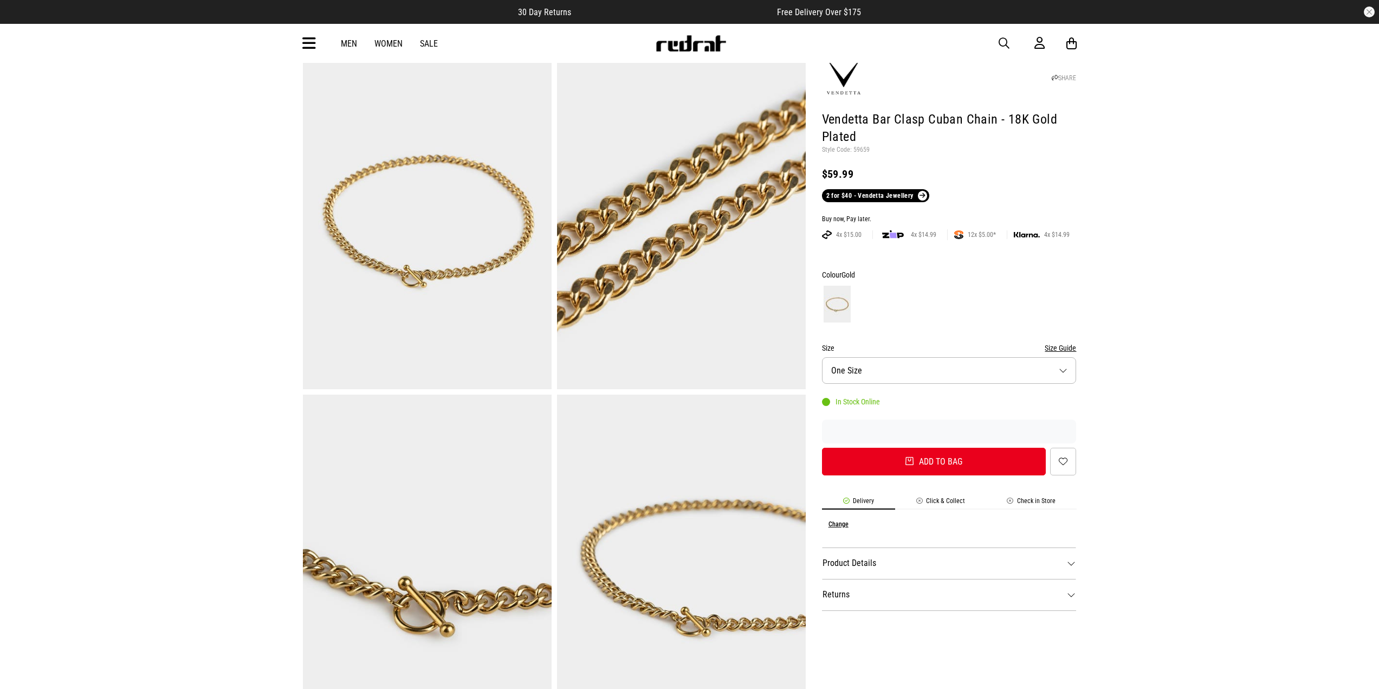
click at [656, 318] on img at bounding box center [681, 217] width 249 height 343
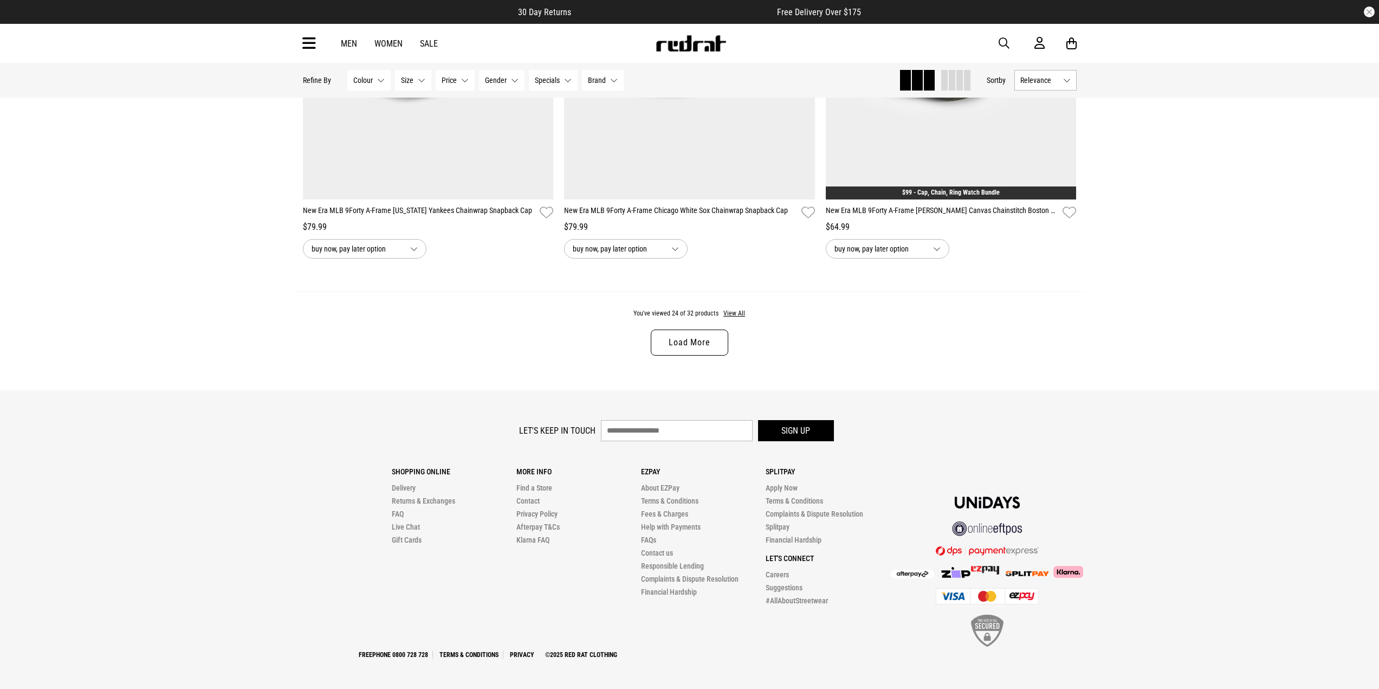
scroll to position [3027, 0]
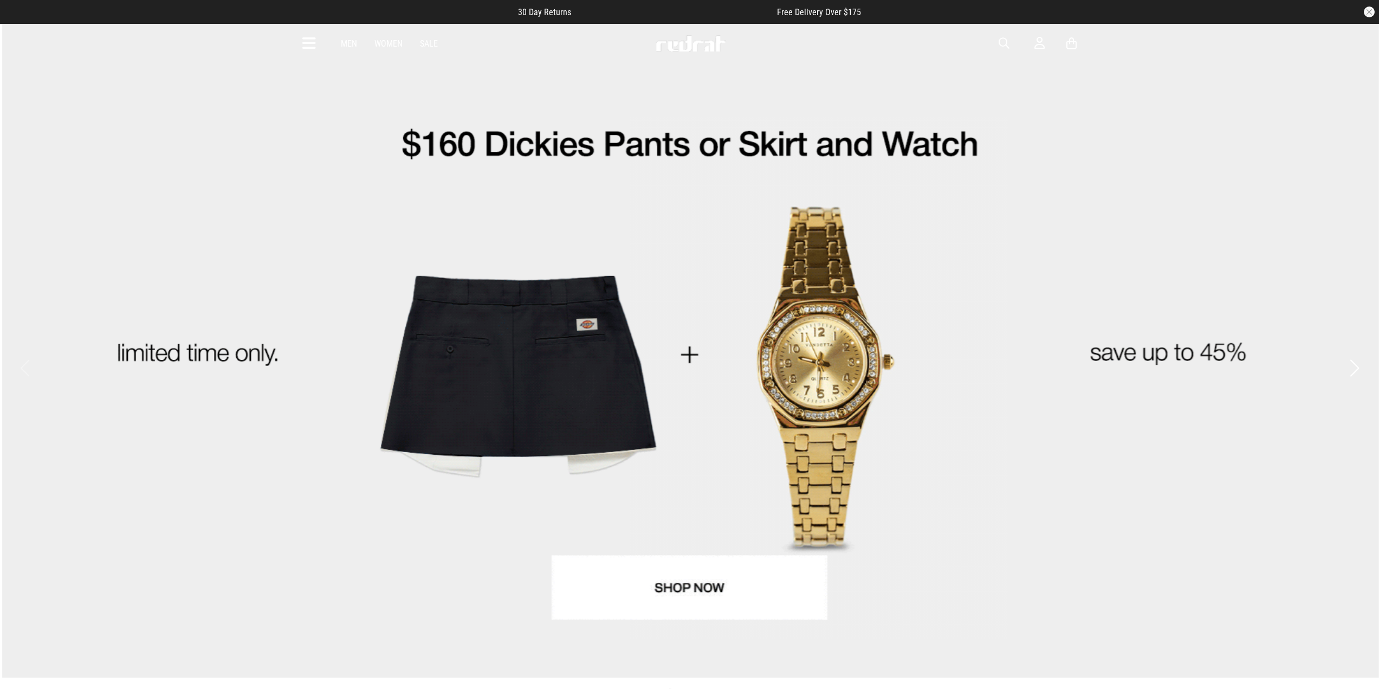
click at [1005, 38] on span "button" at bounding box center [1004, 43] width 11 height 13
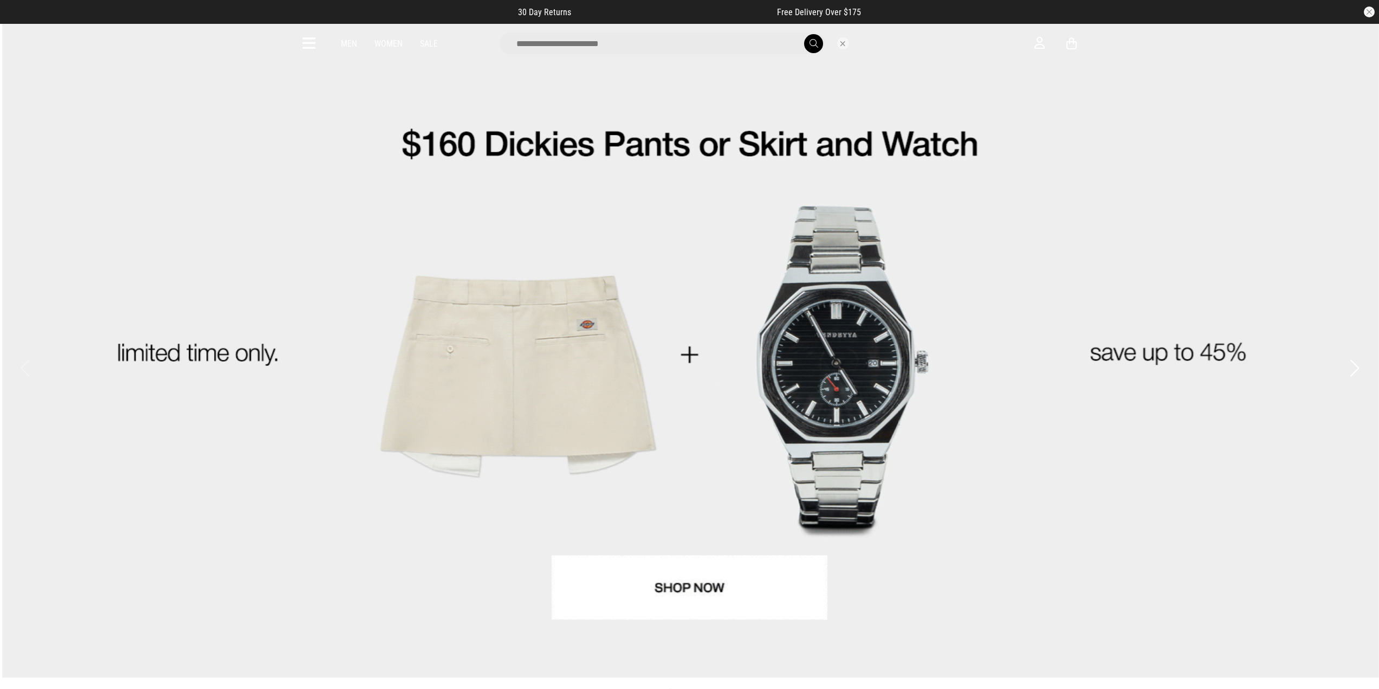
click at [712, 44] on input "search" at bounding box center [662, 44] width 326 height 22
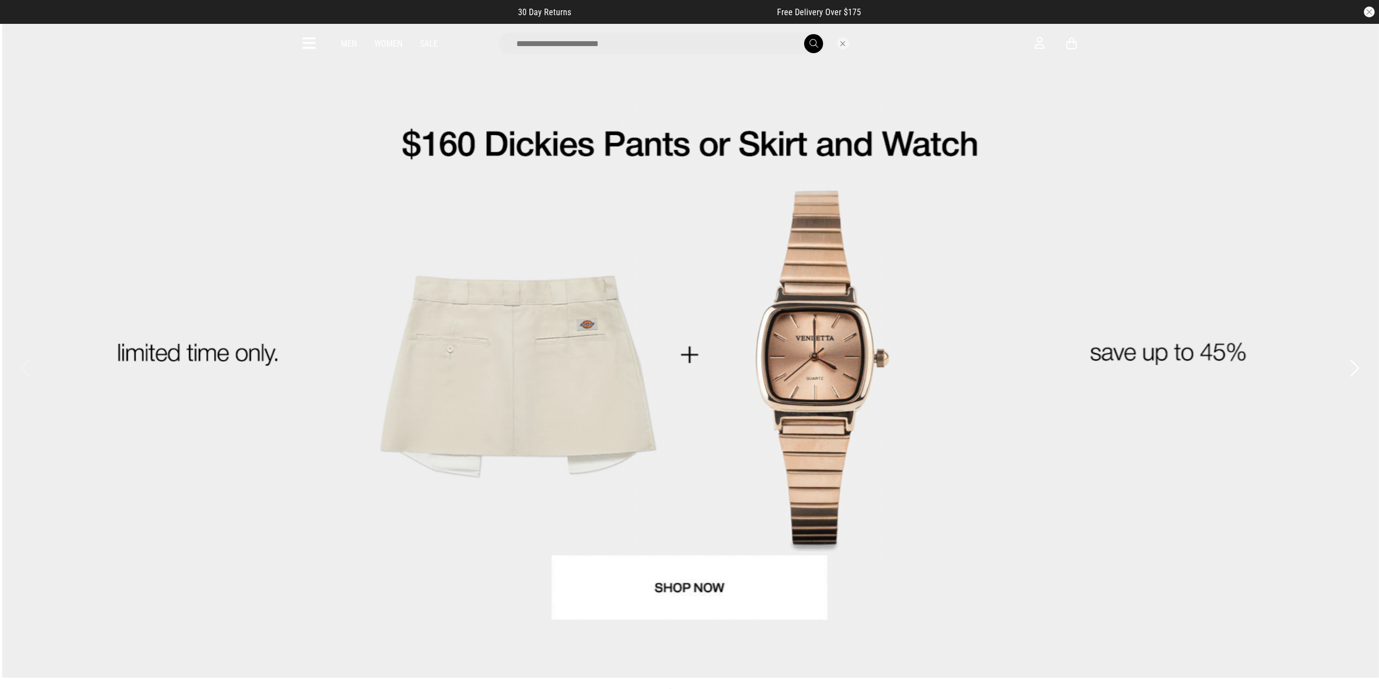
type input "*******"
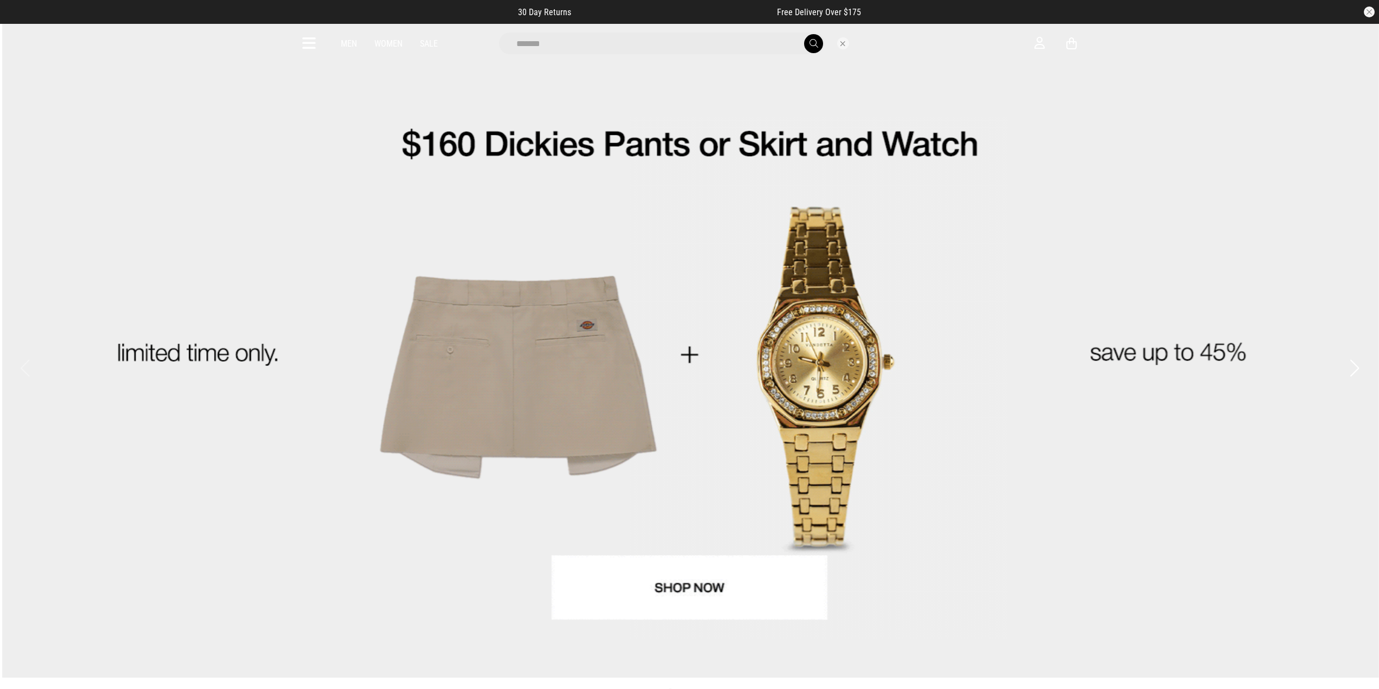
click at [804, 34] on button "submit" at bounding box center [813, 43] width 19 height 19
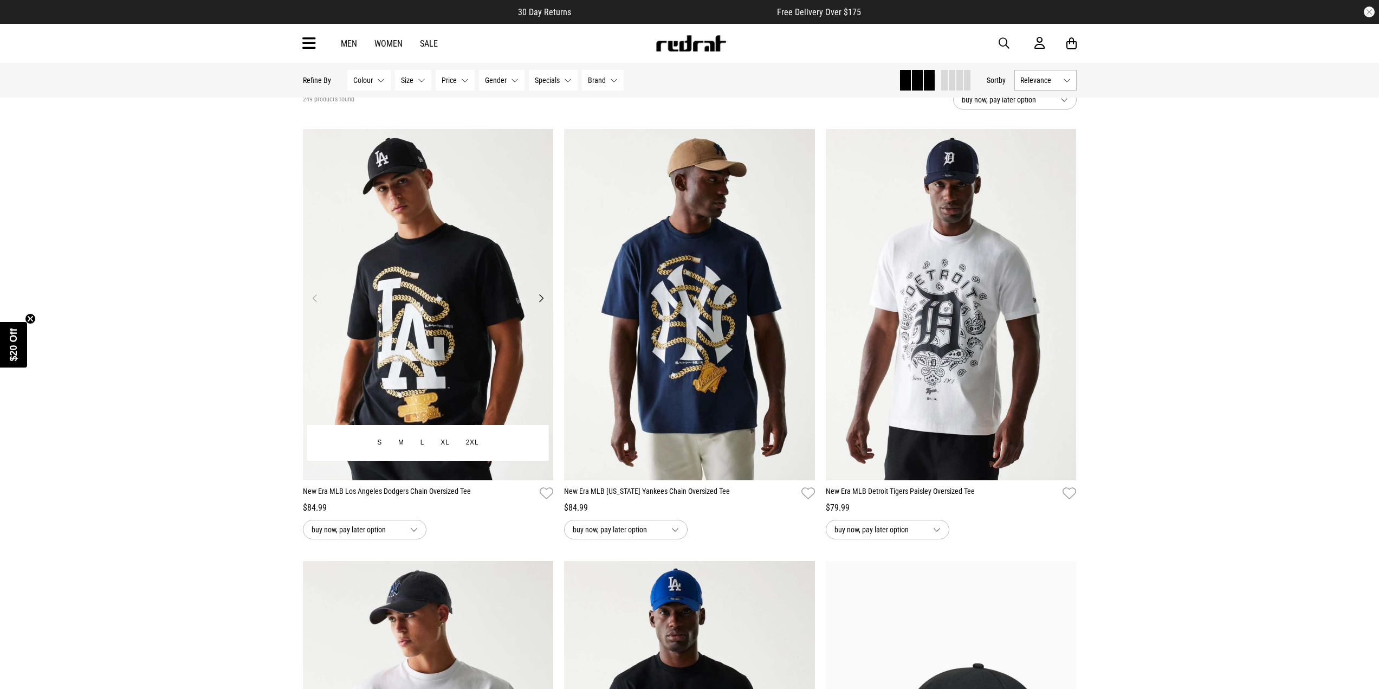
scroll to position [54, 0]
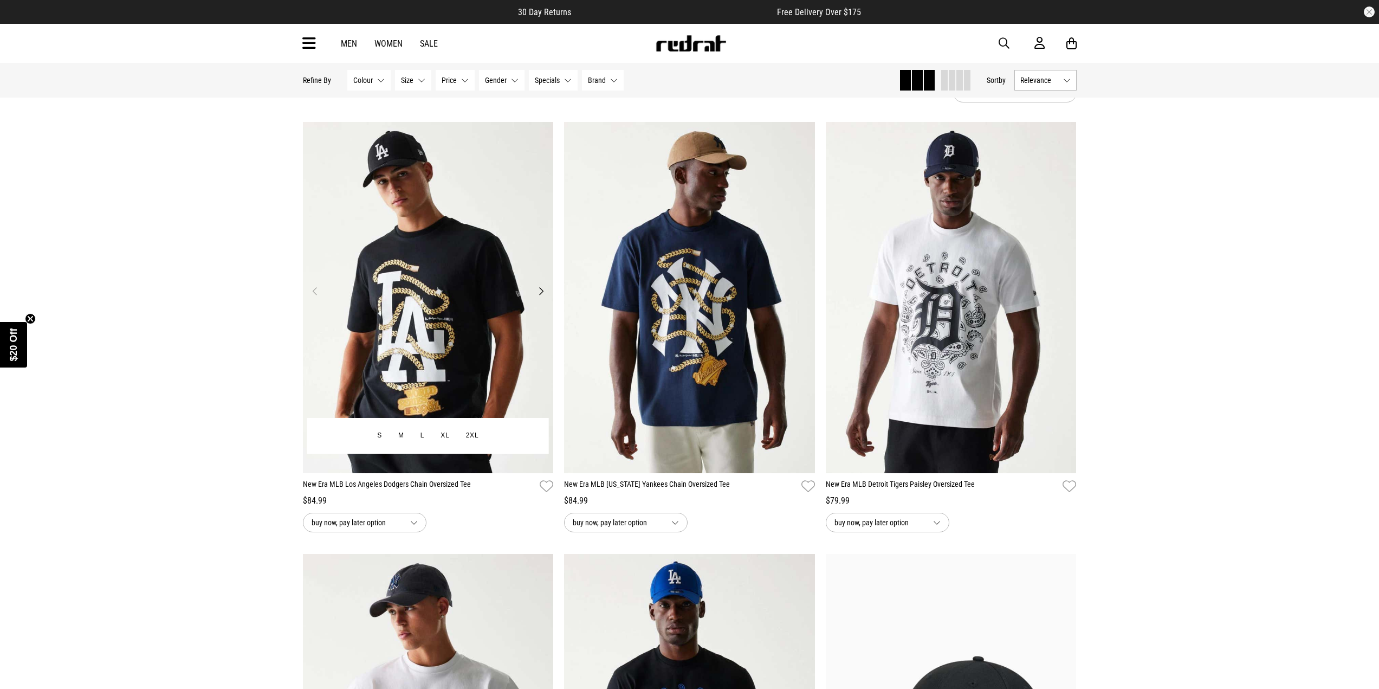
drag, startPoint x: 470, startPoint y: 295, endPoint x: 522, endPoint y: 295, distance: 51.5
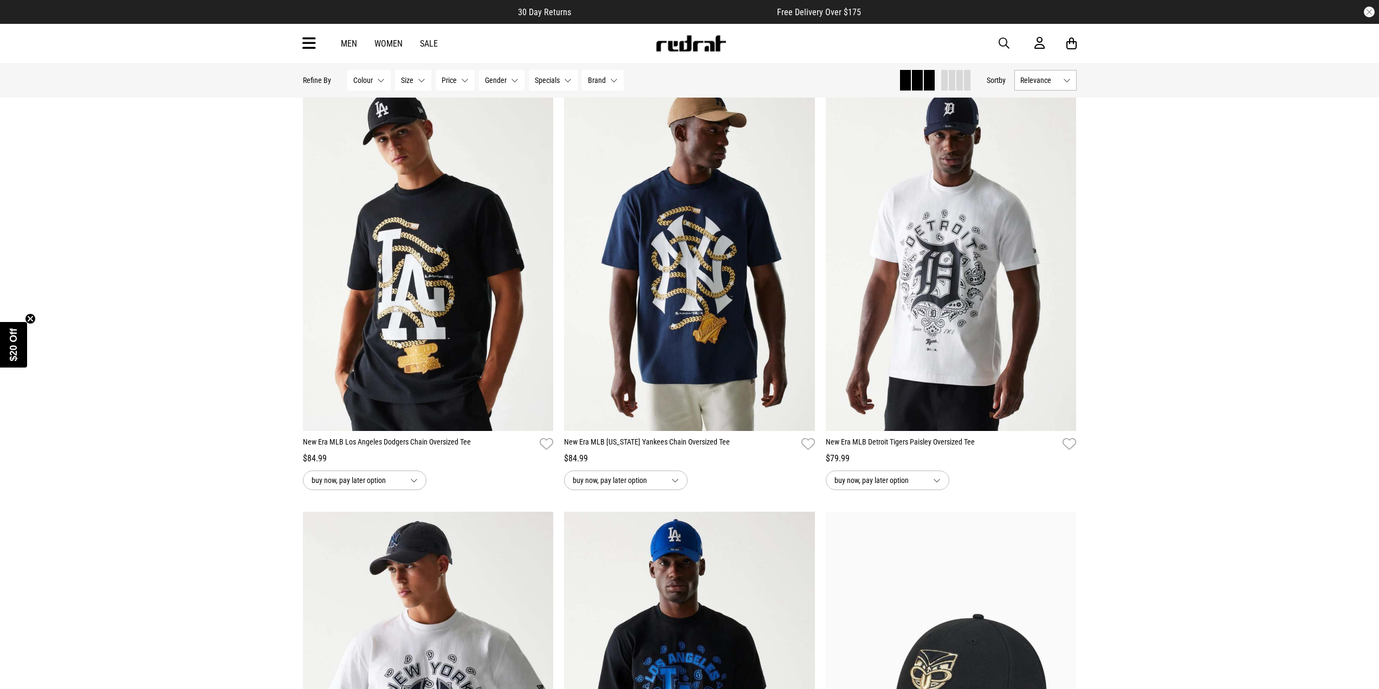
scroll to position [379, 0]
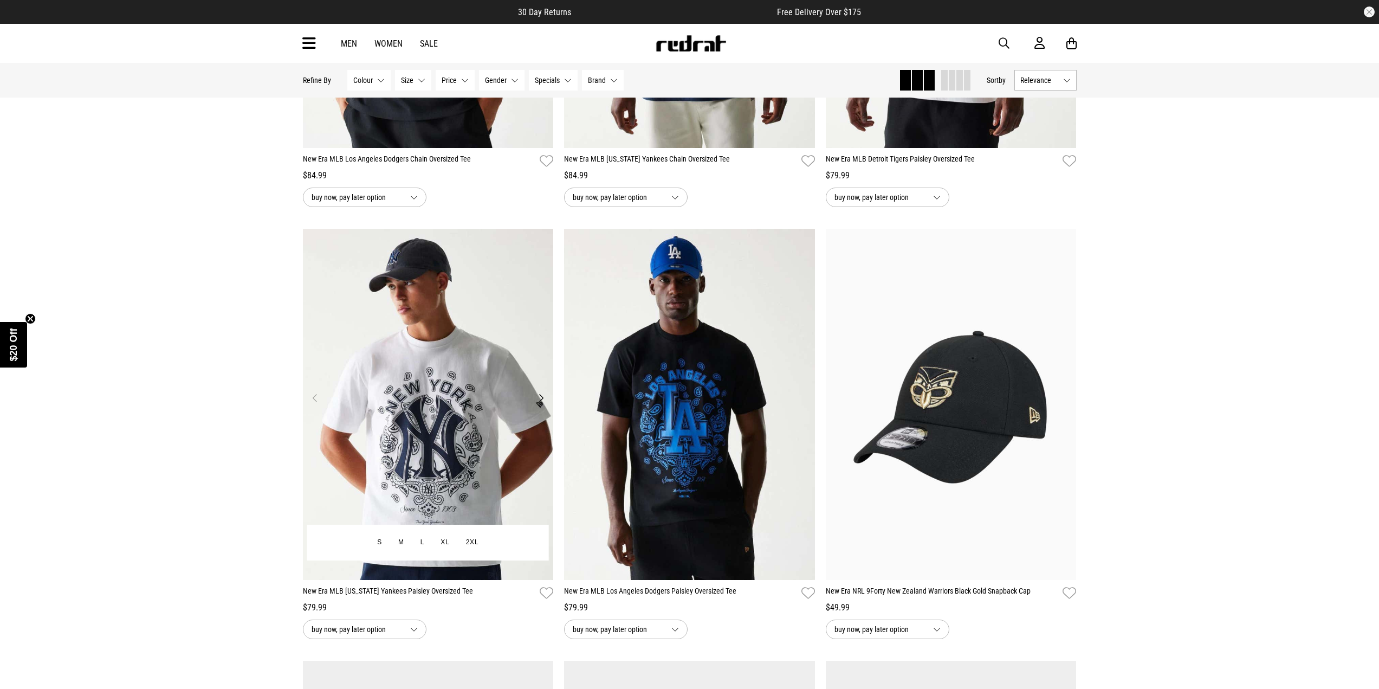
drag, startPoint x: 479, startPoint y: 371, endPoint x: 464, endPoint y: 342, distance: 31.8
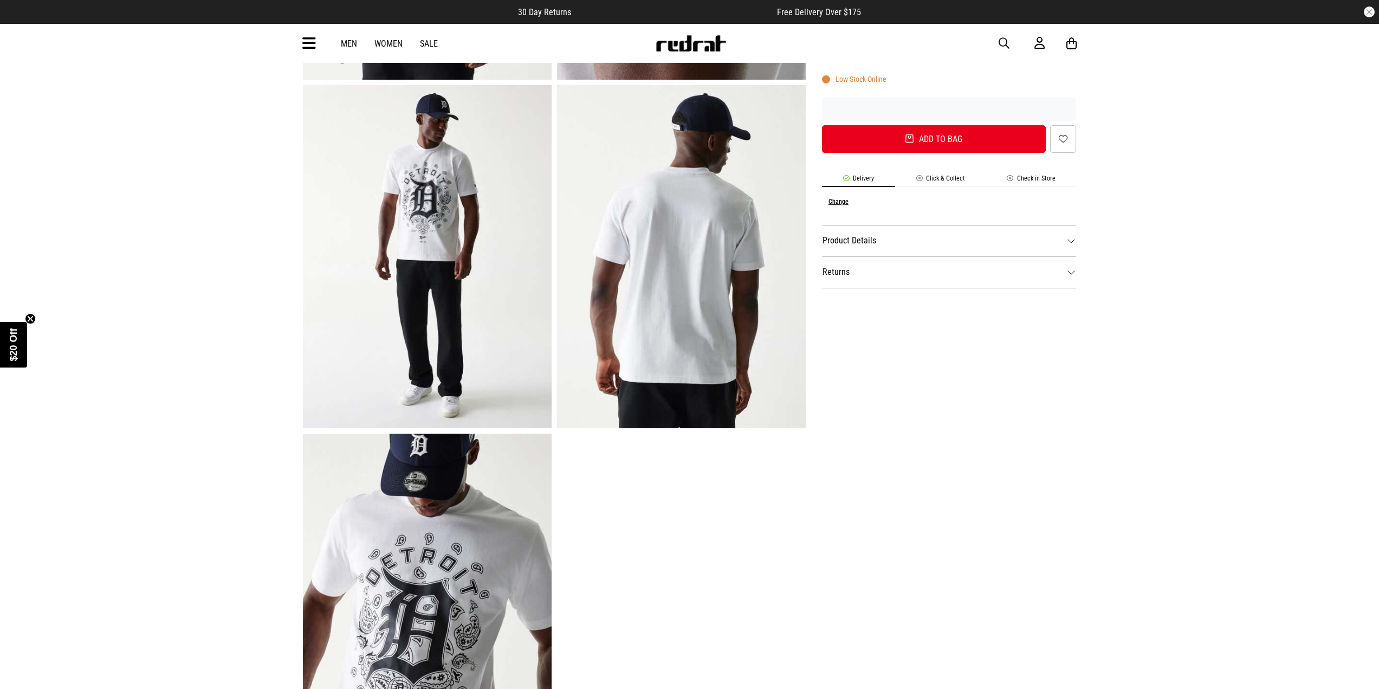
scroll to position [379, 0]
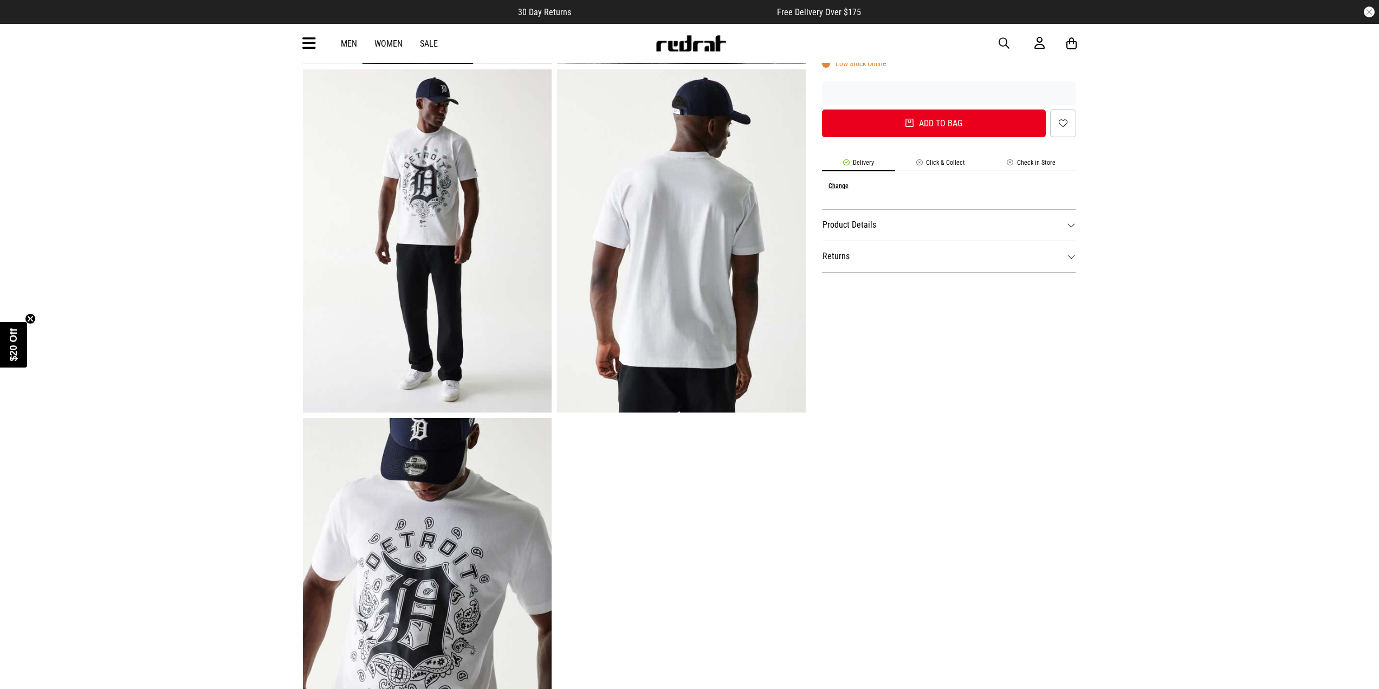
click at [448, 520] on img at bounding box center [427, 589] width 249 height 343
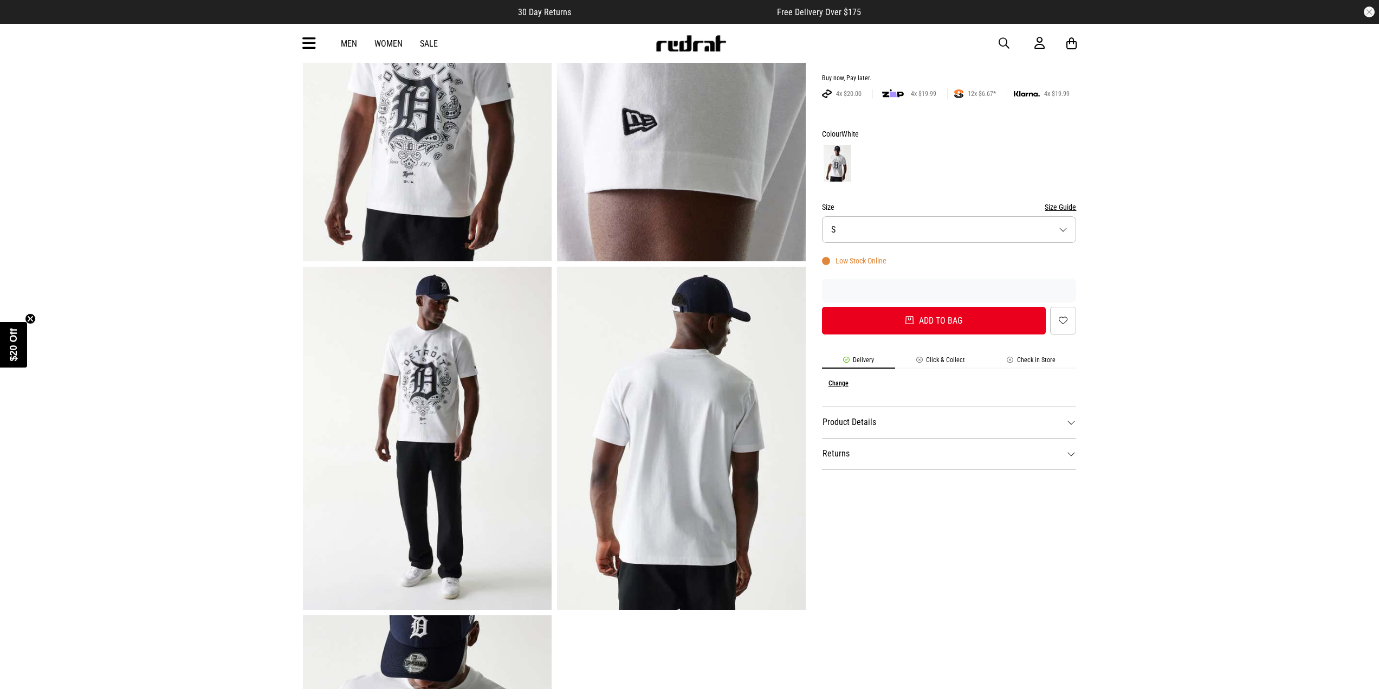
scroll to position [108, 0]
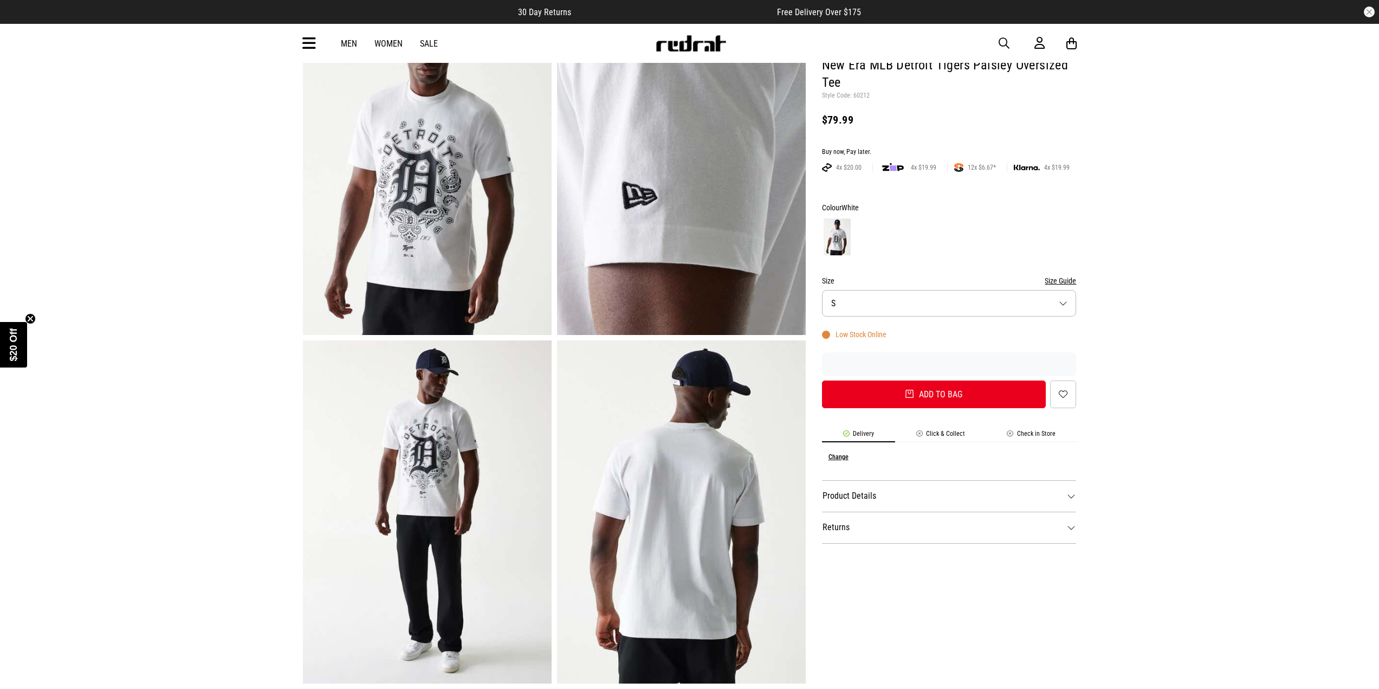
click at [460, 415] on img at bounding box center [427, 511] width 249 height 343
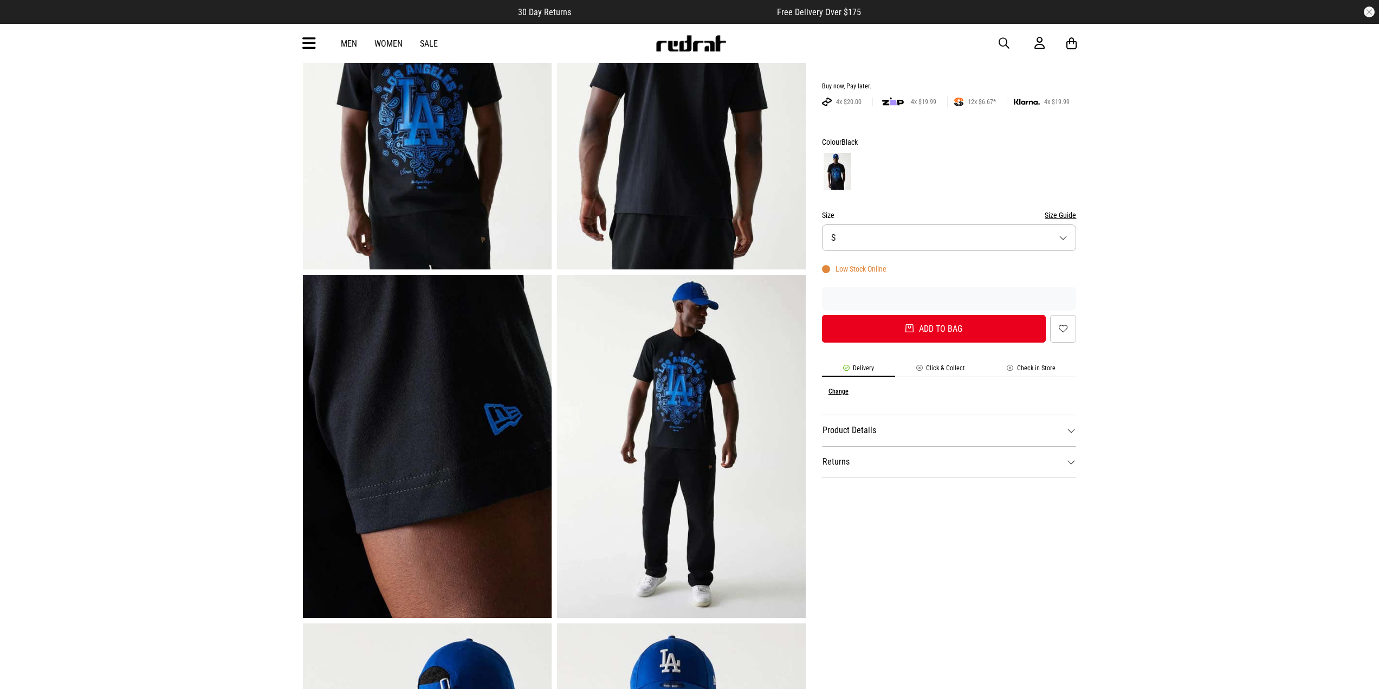
scroll to position [163, 0]
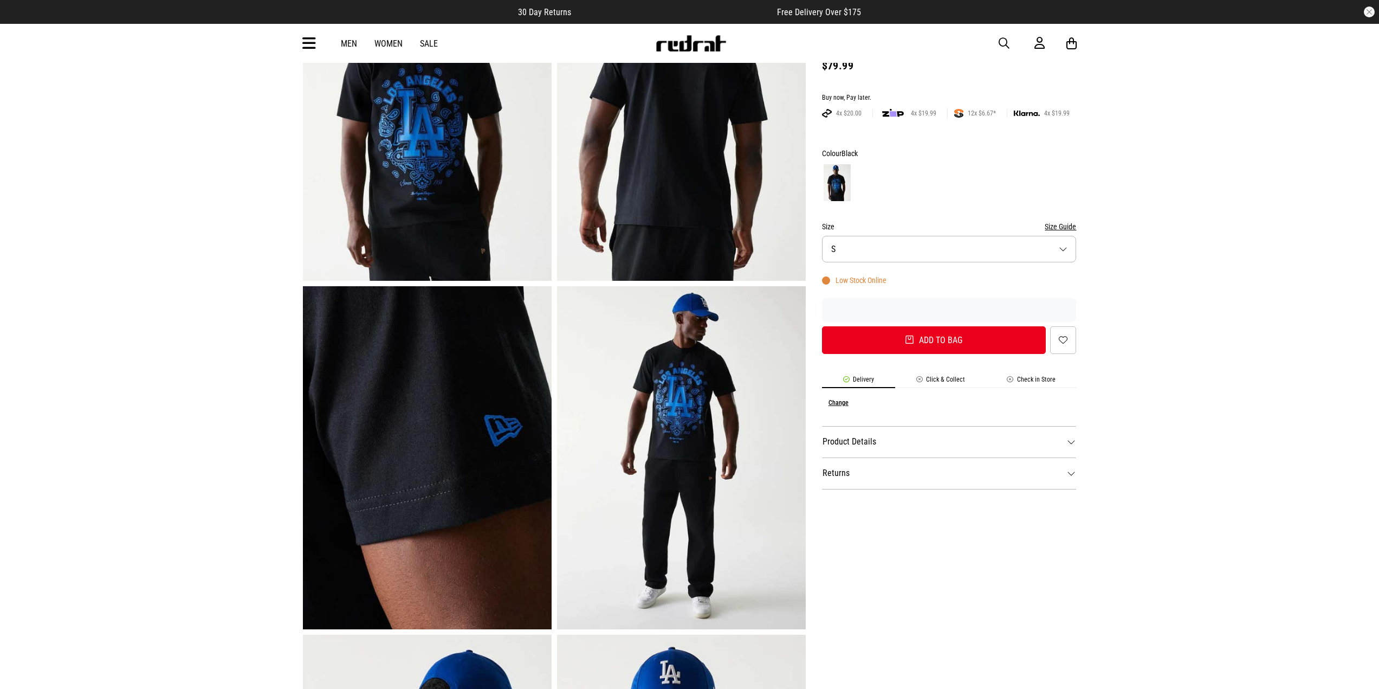
click at [659, 316] on img at bounding box center [681, 457] width 249 height 343
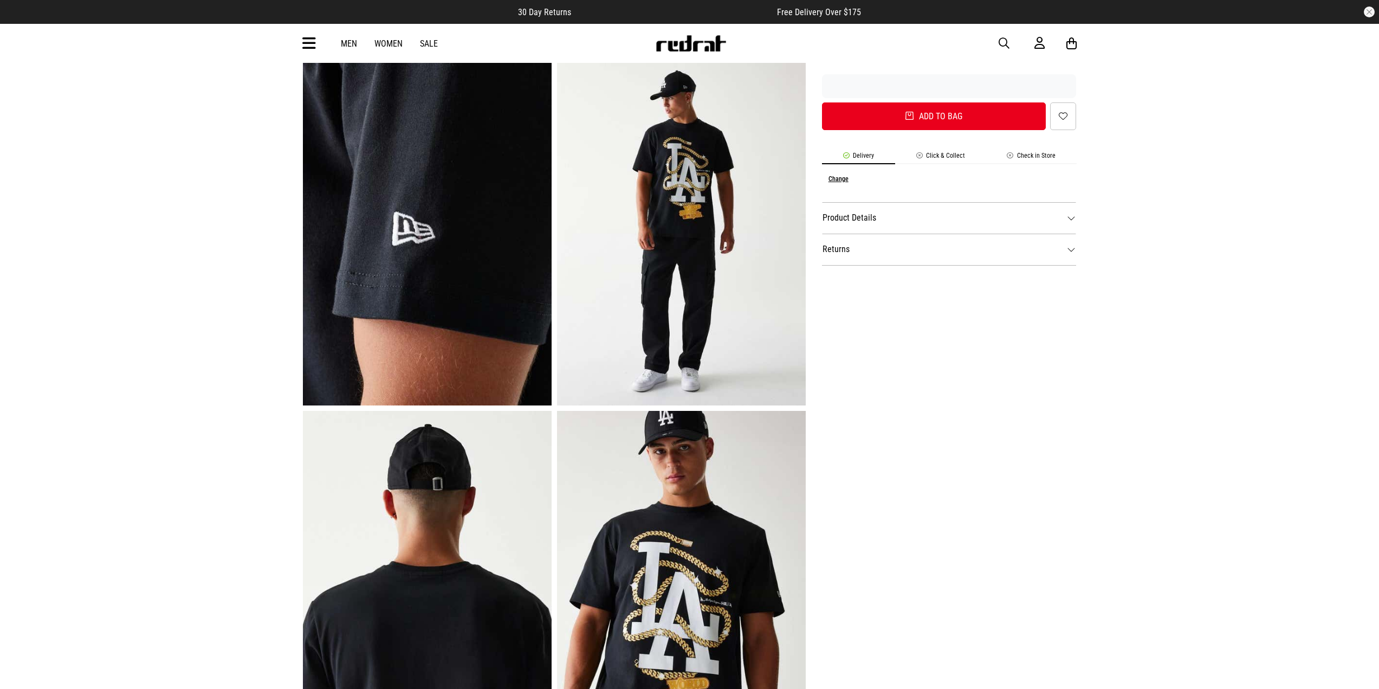
scroll to position [379, 0]
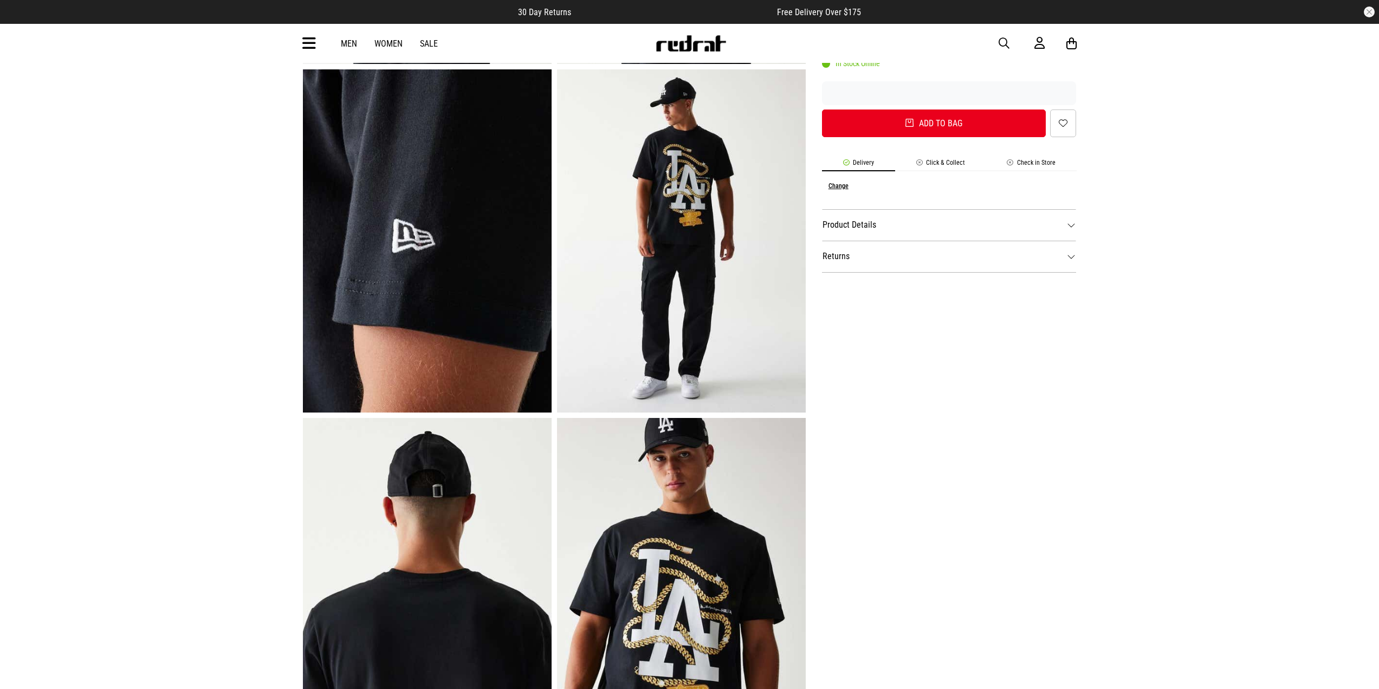
click at [666, 255] on img at bounding box center [681, 240] width 249 height 343
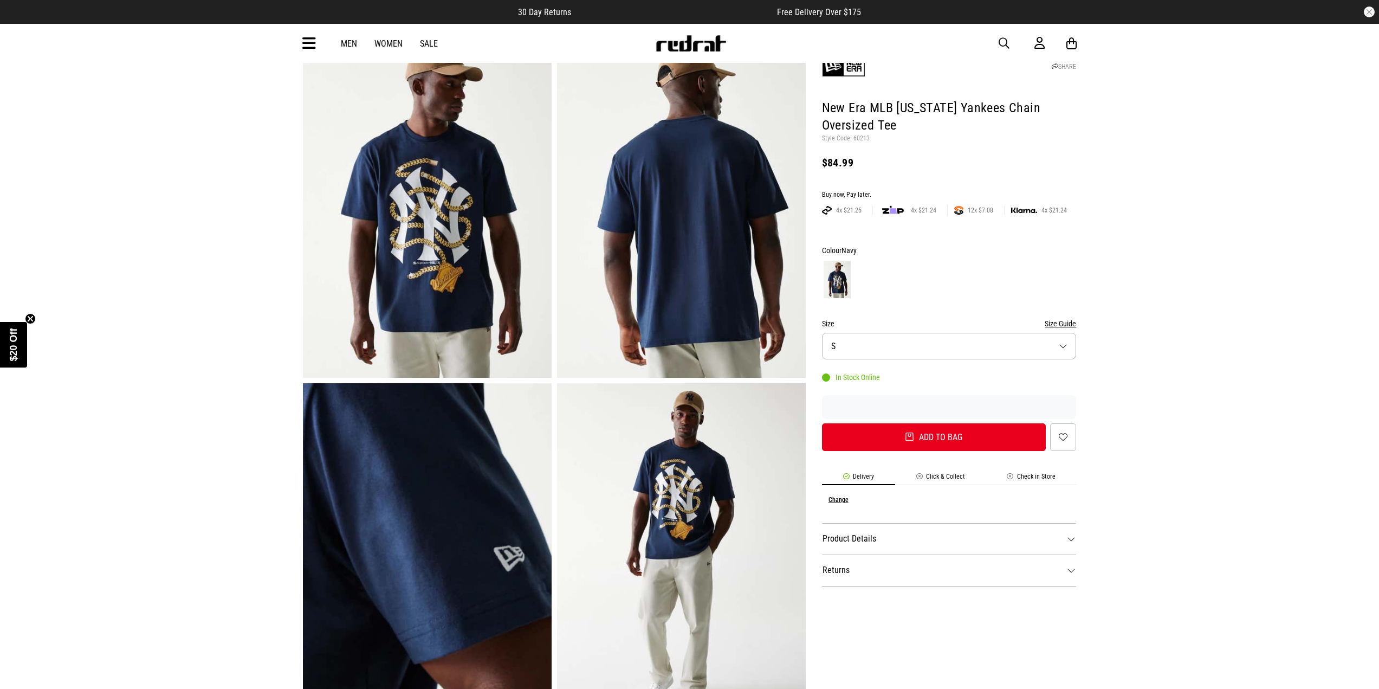
scroll to position [54, 0]
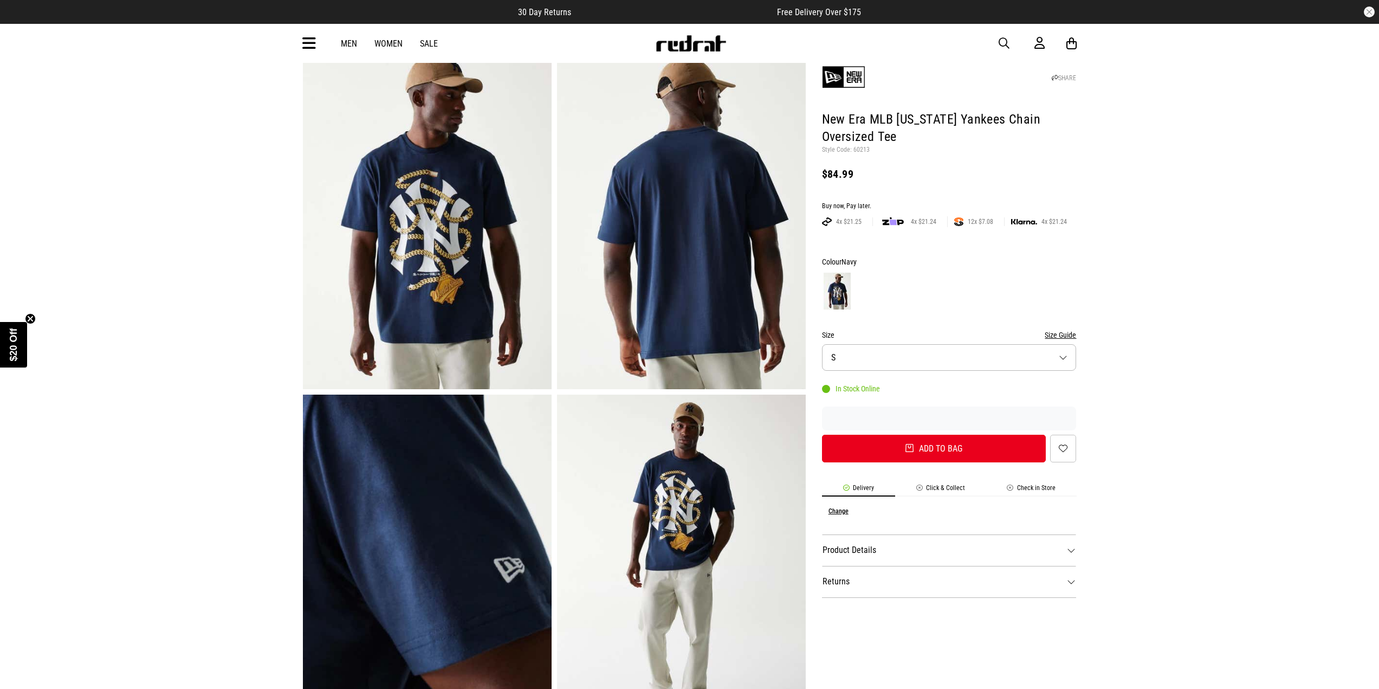
click at [463, 266] on img at bounding box center [427, 217] width 249 height 343
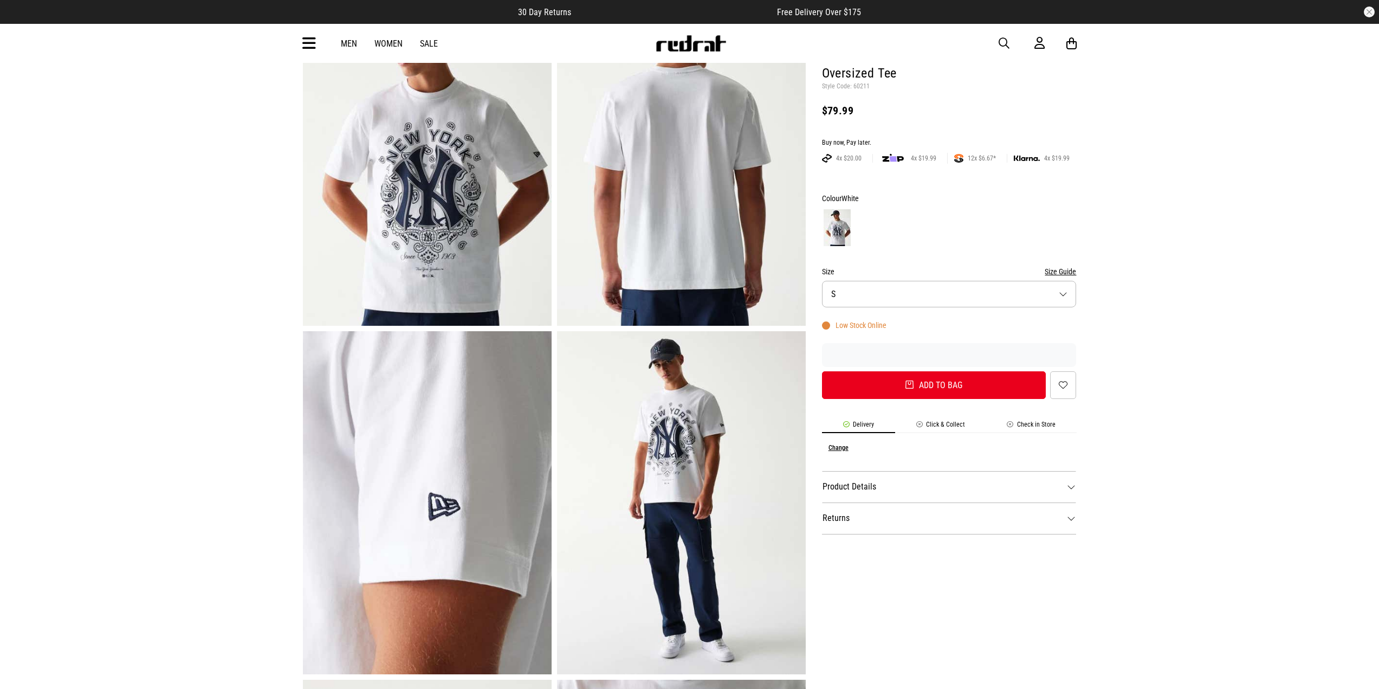
scroll to position [163, 0]
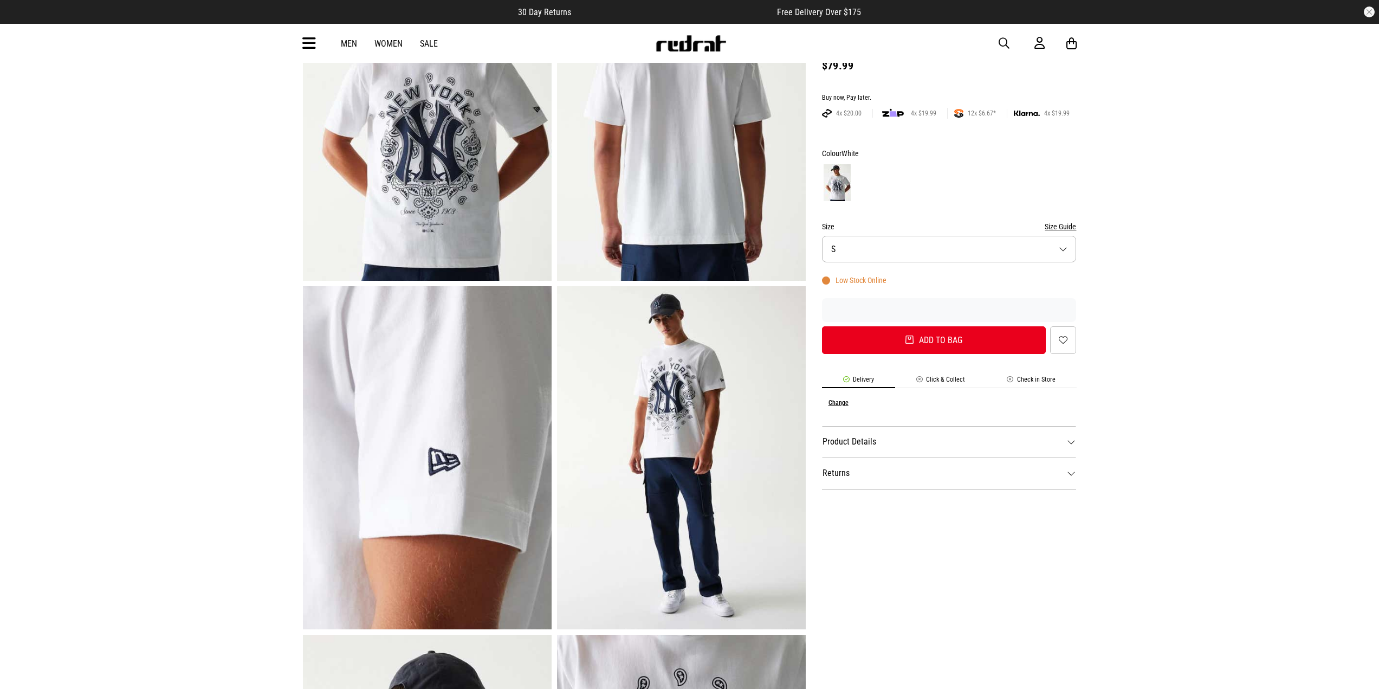
click at [443, 188] on img at bounding box center [427, 109] width 249 height 343
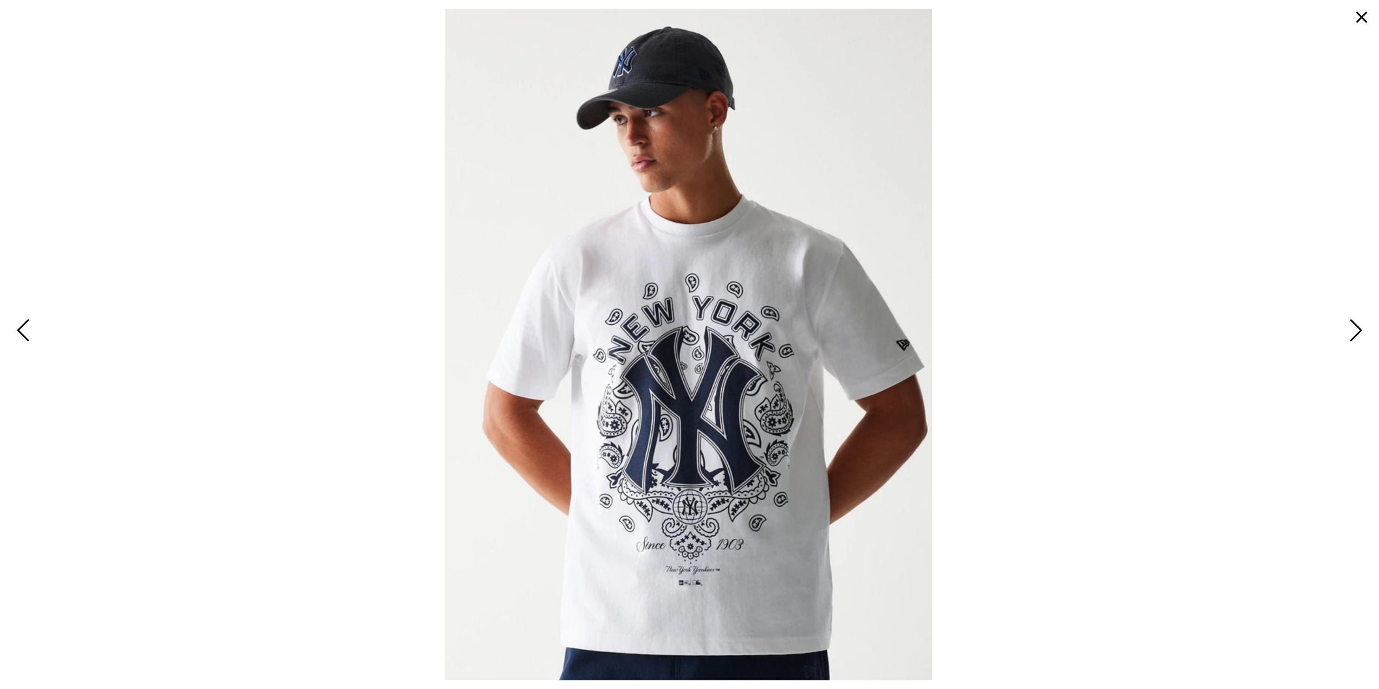
click at [328, 172] on span at bounding box center [689, 344] width 1362 height 671
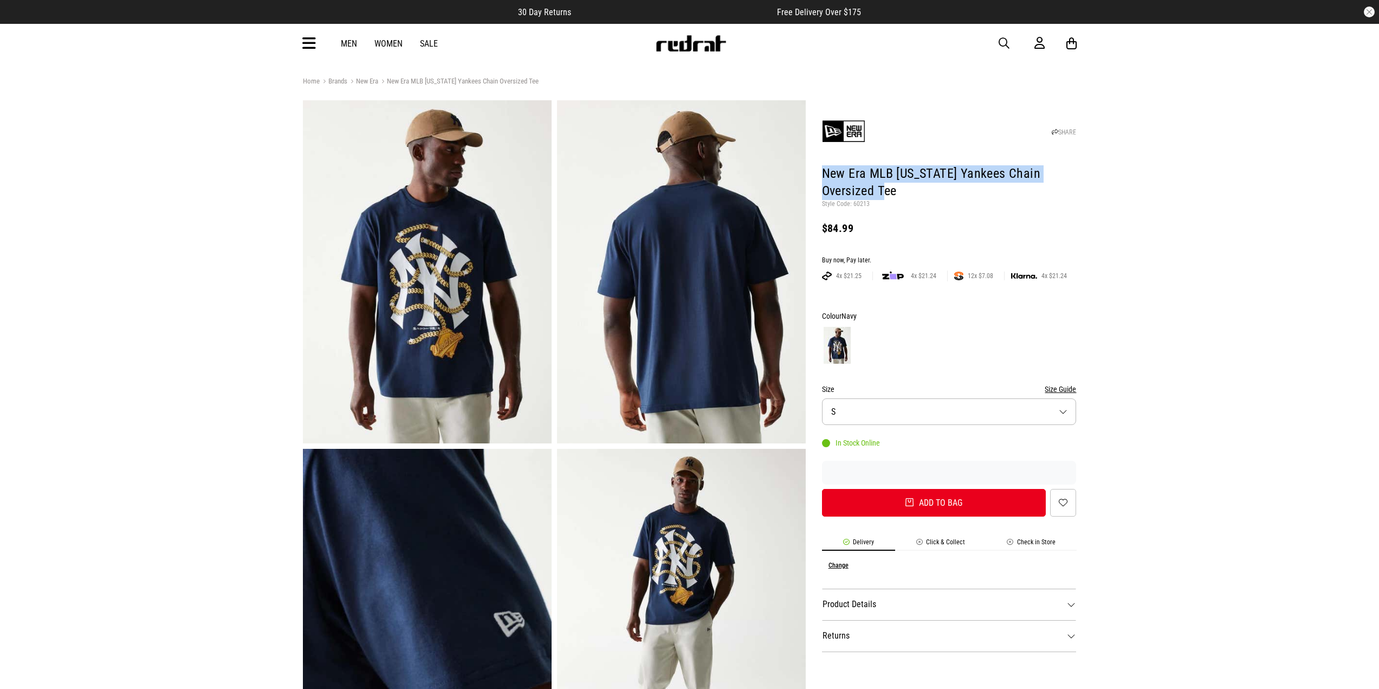
click at [690, 51] on link at bounding box center [691, 48] width 72 height 10
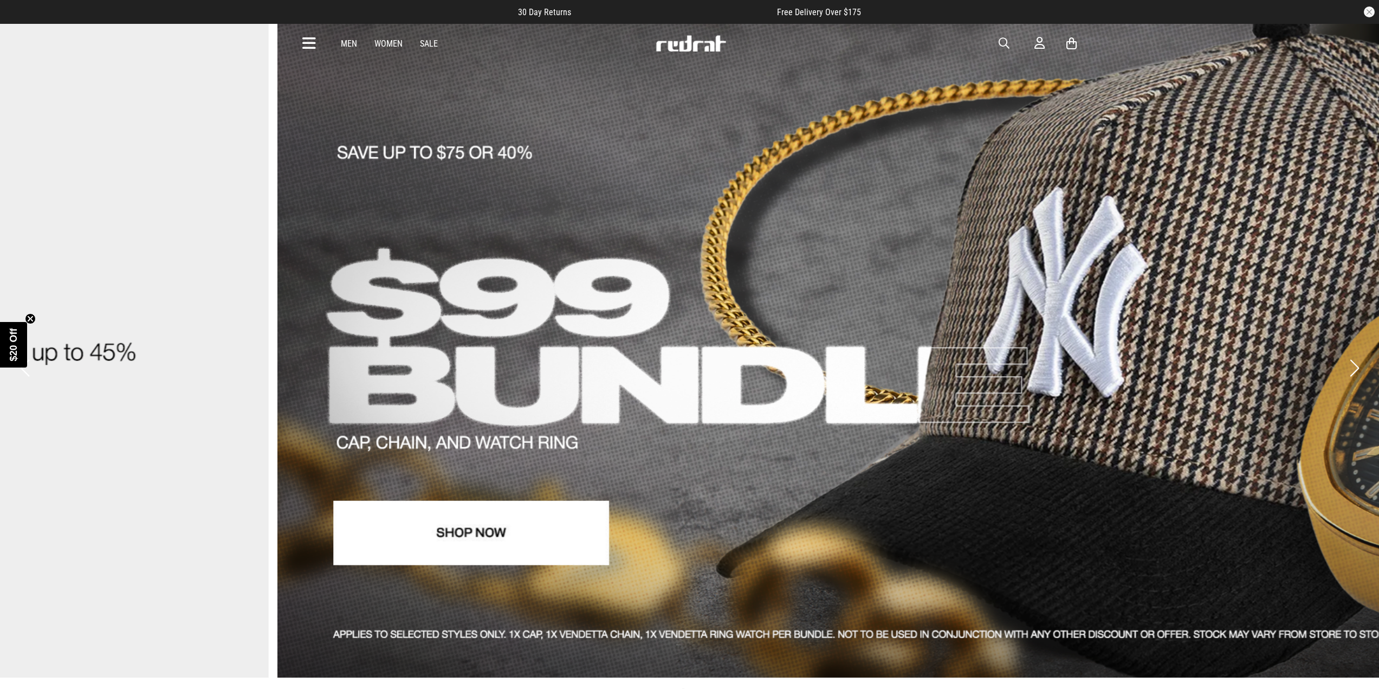
click at [1120, 277] on link "2 / 4" at bounding box center [966, 350] width 1379 height 654
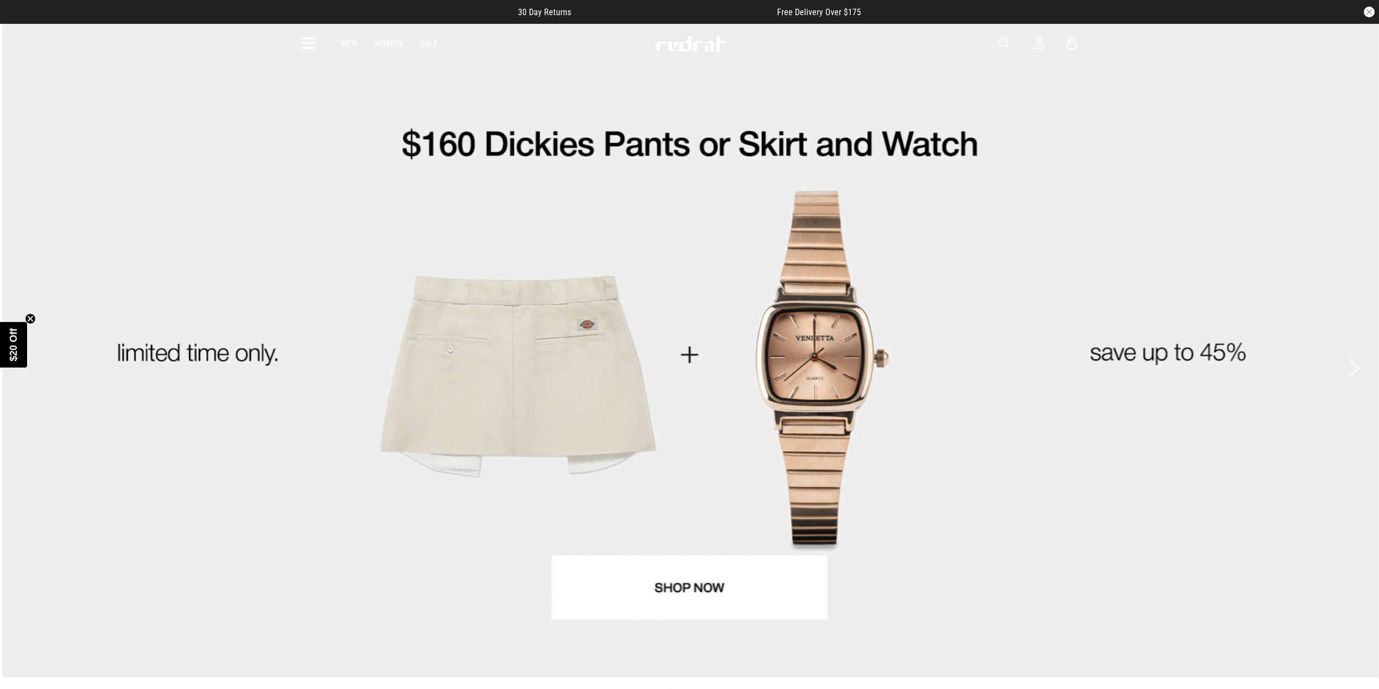
click at [516, 215] on link "1 / 4" at bounding box center [689, 350] width 1379 height 654
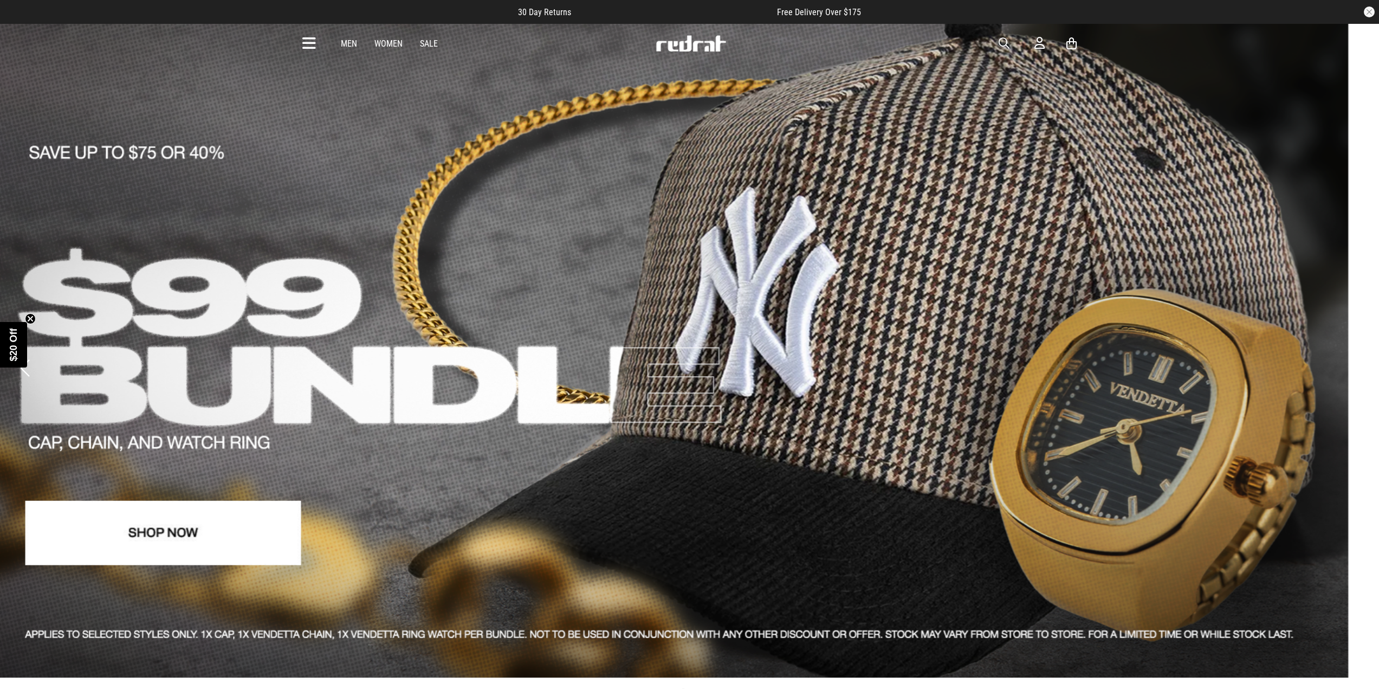
click at [536, 251] on link "2 / 4" at bounding box center [658, 350] width 1379 height 654
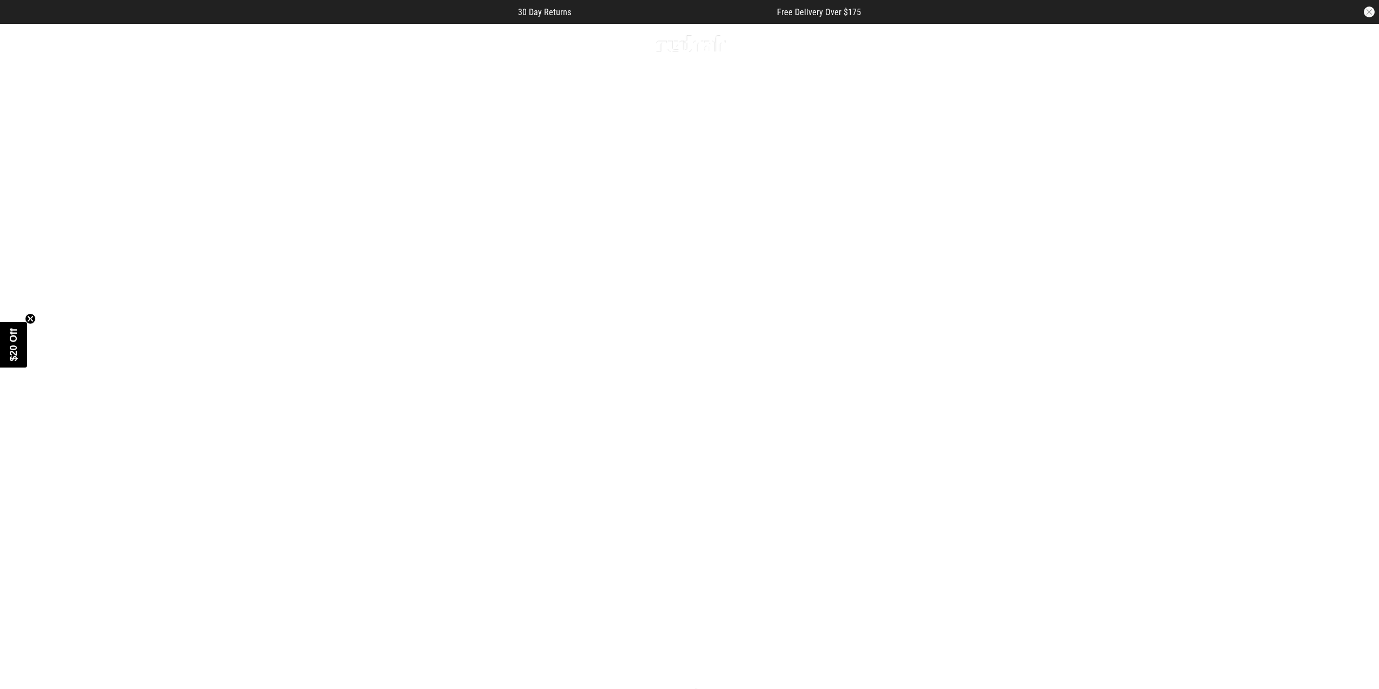
click at [456, 274] on link "3 / 4" at bounding box center [689, 368] width 1379 height 690
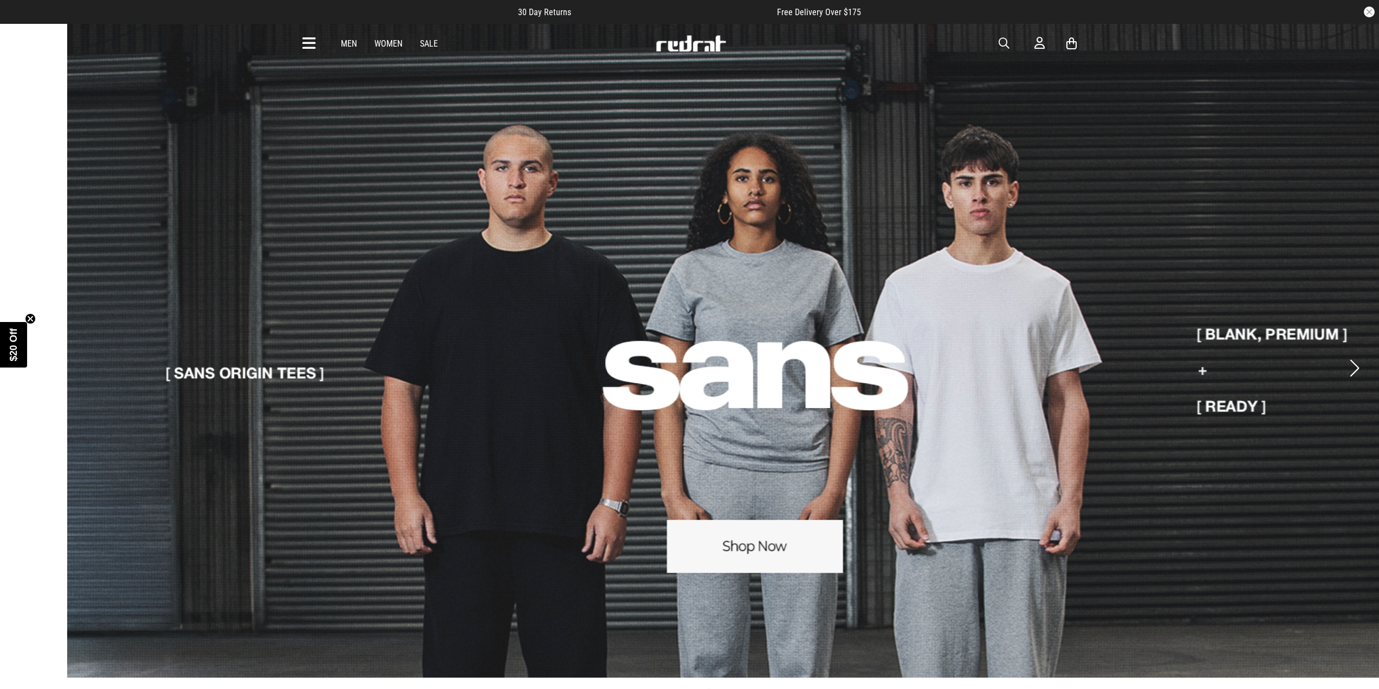
click at [1053, 334] on link "4 / 4" at bounding box center [756, 350] width 1379 height 654
